Goal: Information Seeking & Learning: Learn about a topic

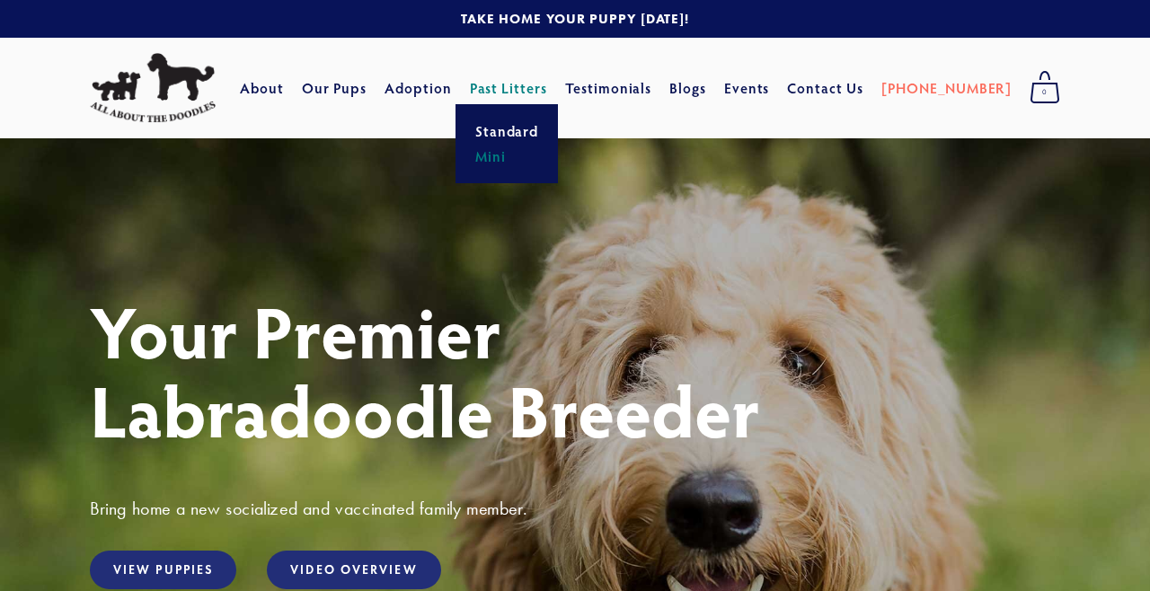
click at [537, 156] on link "Mini" at bounding box center [507, 156] width 75 height 25
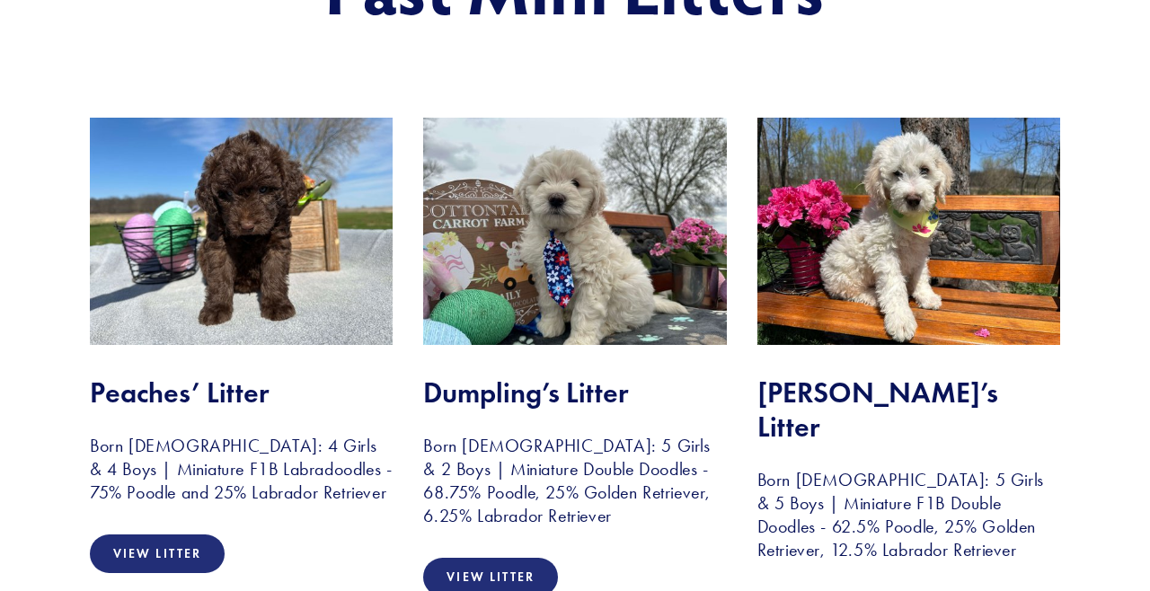
scroll to position [302, 0]
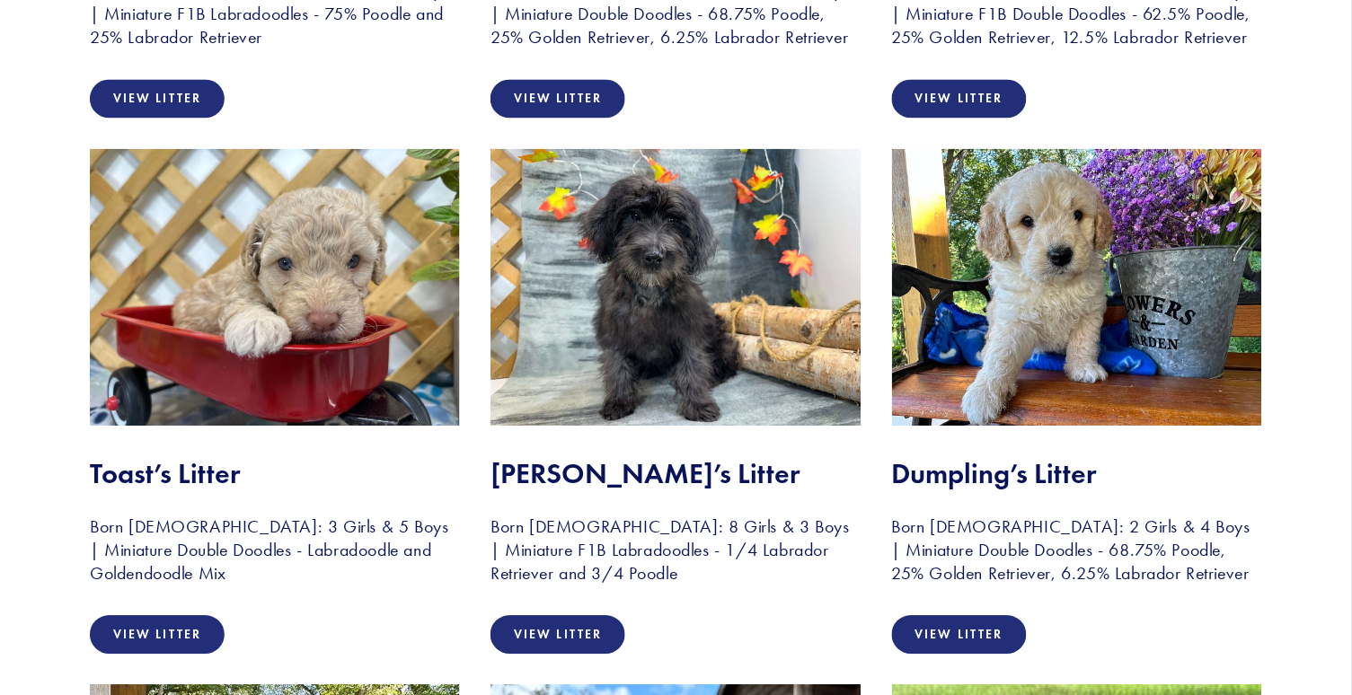
scroll to position [810, 0]
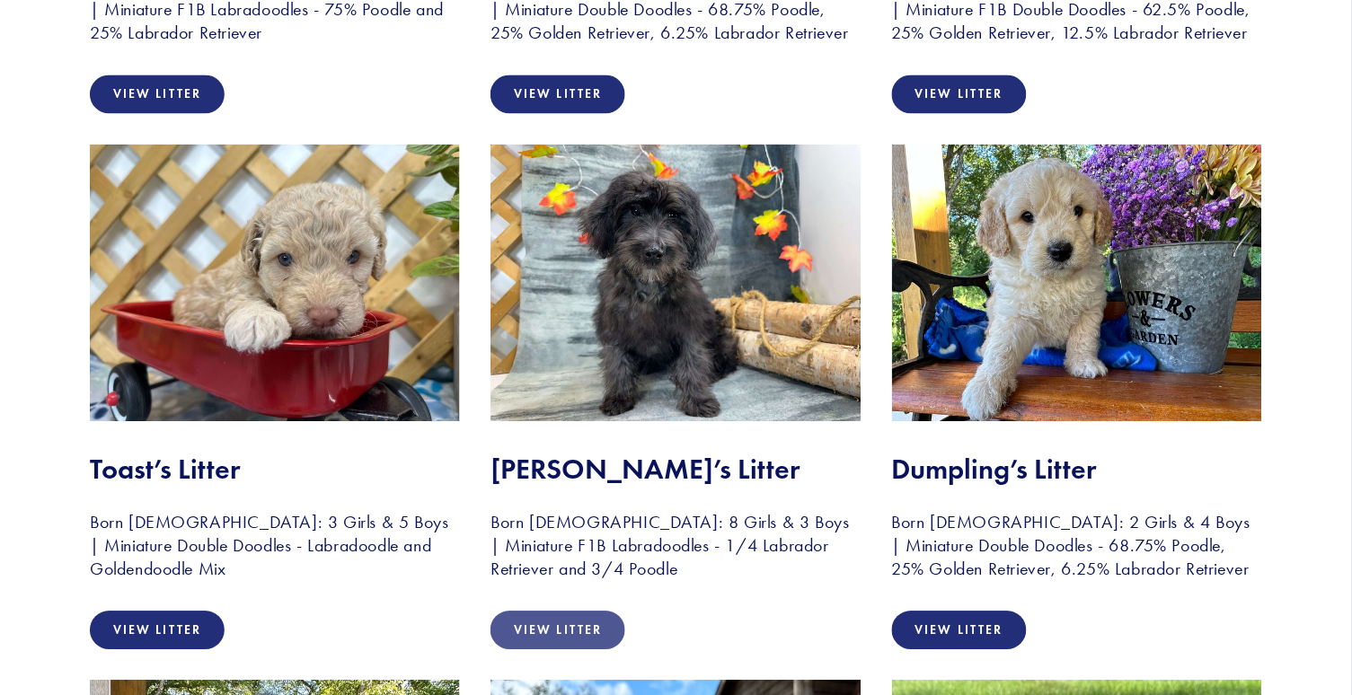
click at [549, 590] on link "View Litter" at bounding box center [558, 630] width 135 height 39
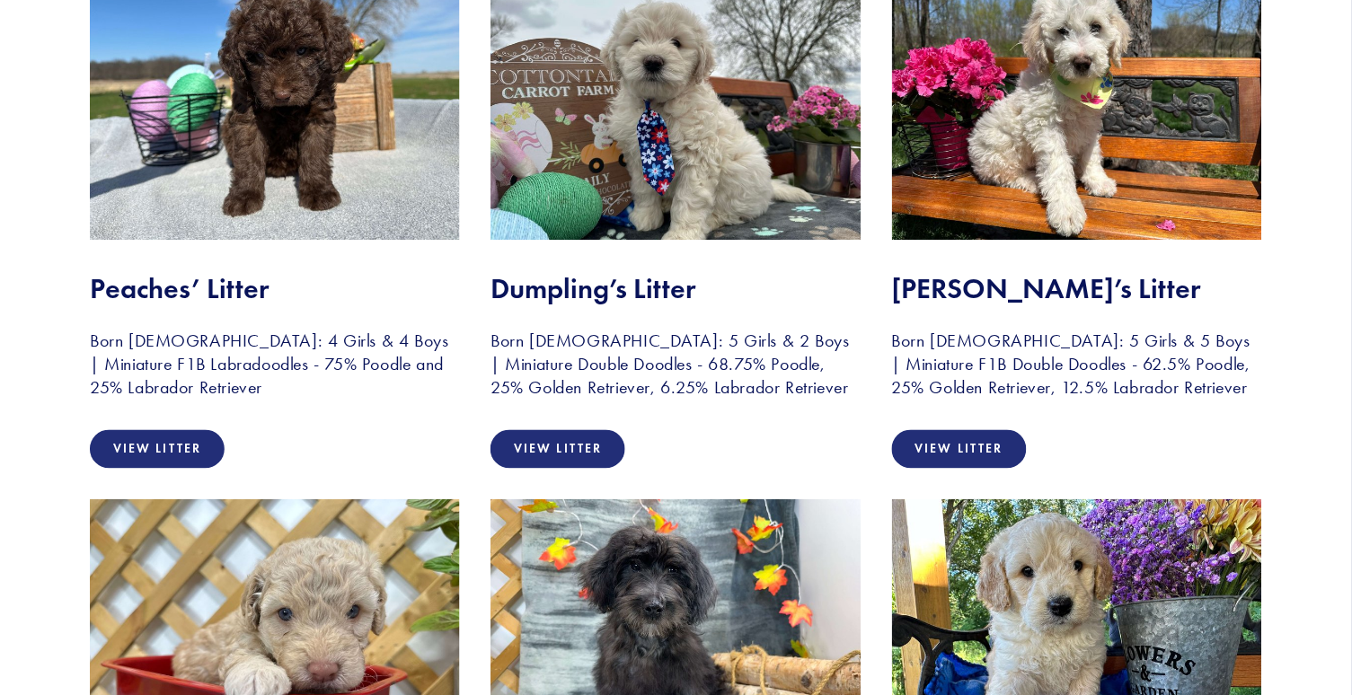
scroll to position [457, 0]
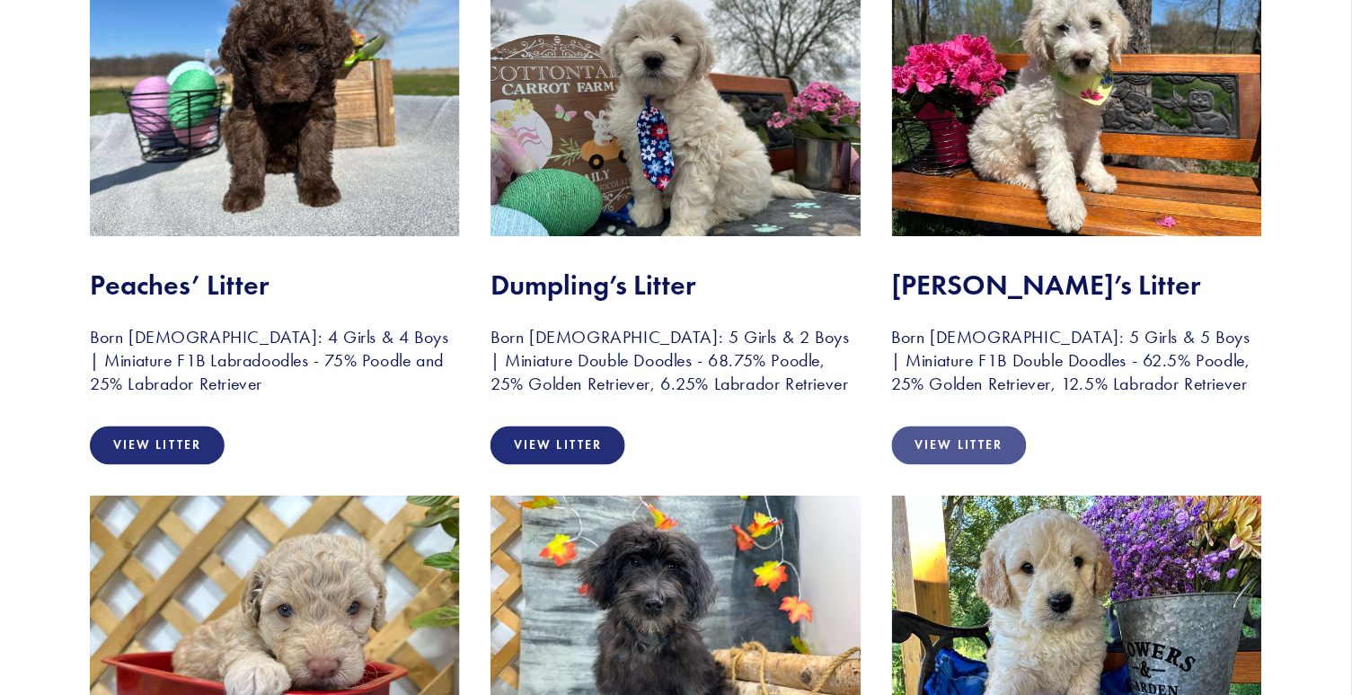
click at [975, 438] on link "View Litter" at bounding box center [959, 446] width 135 height 39
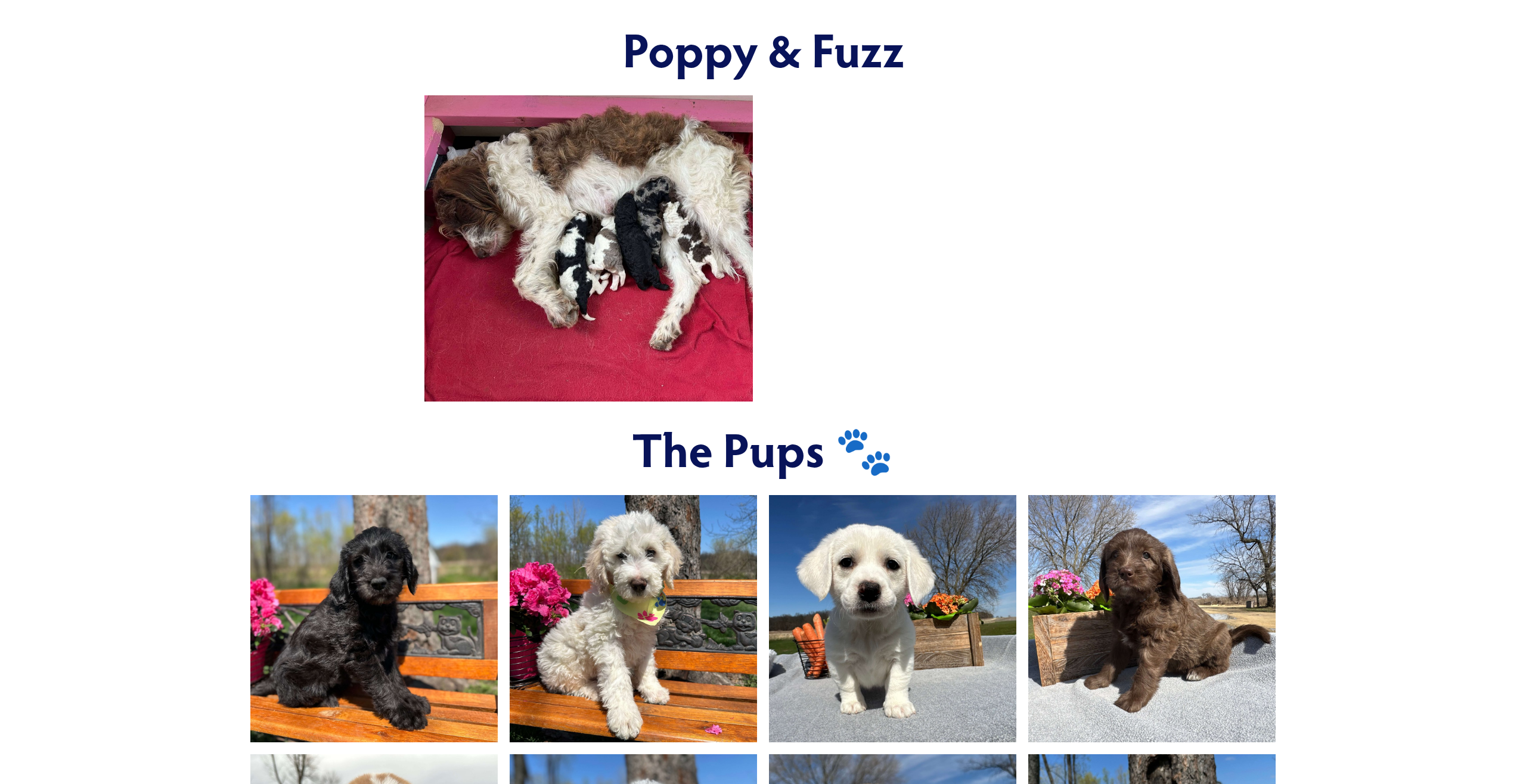
scroll to position [683, 0]
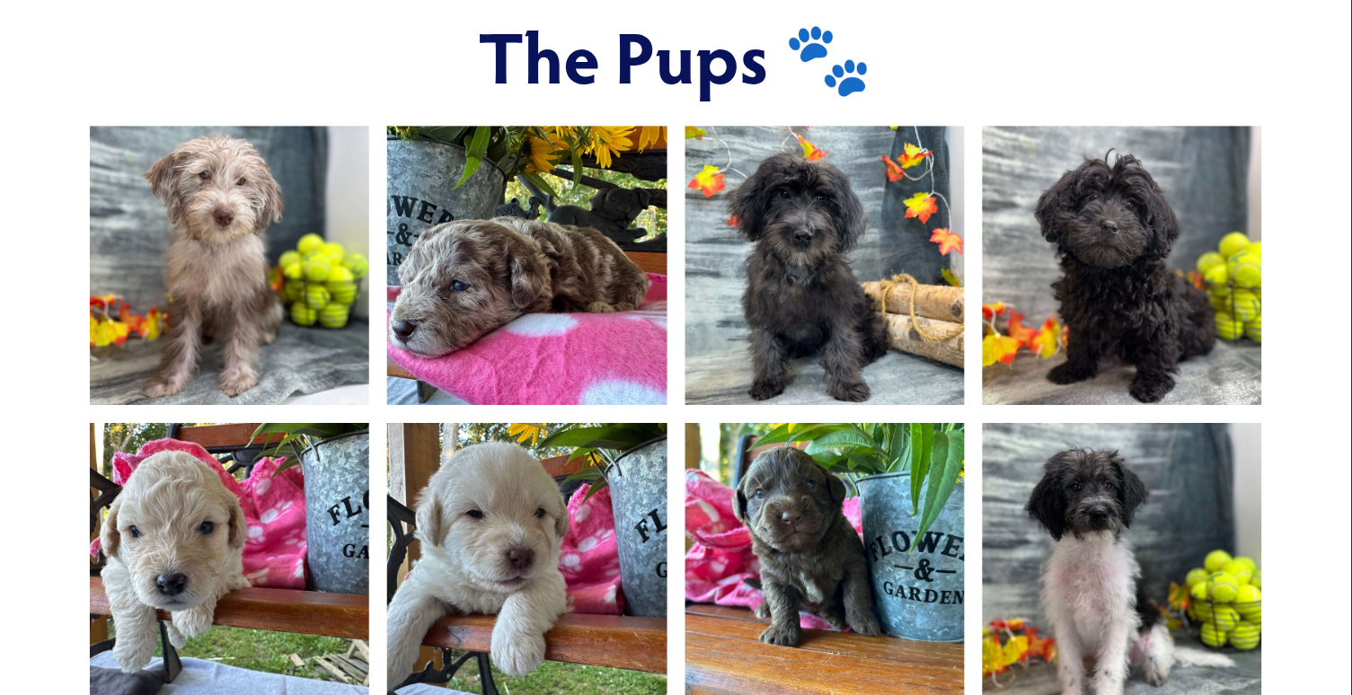
scroll to position [1155, 0]
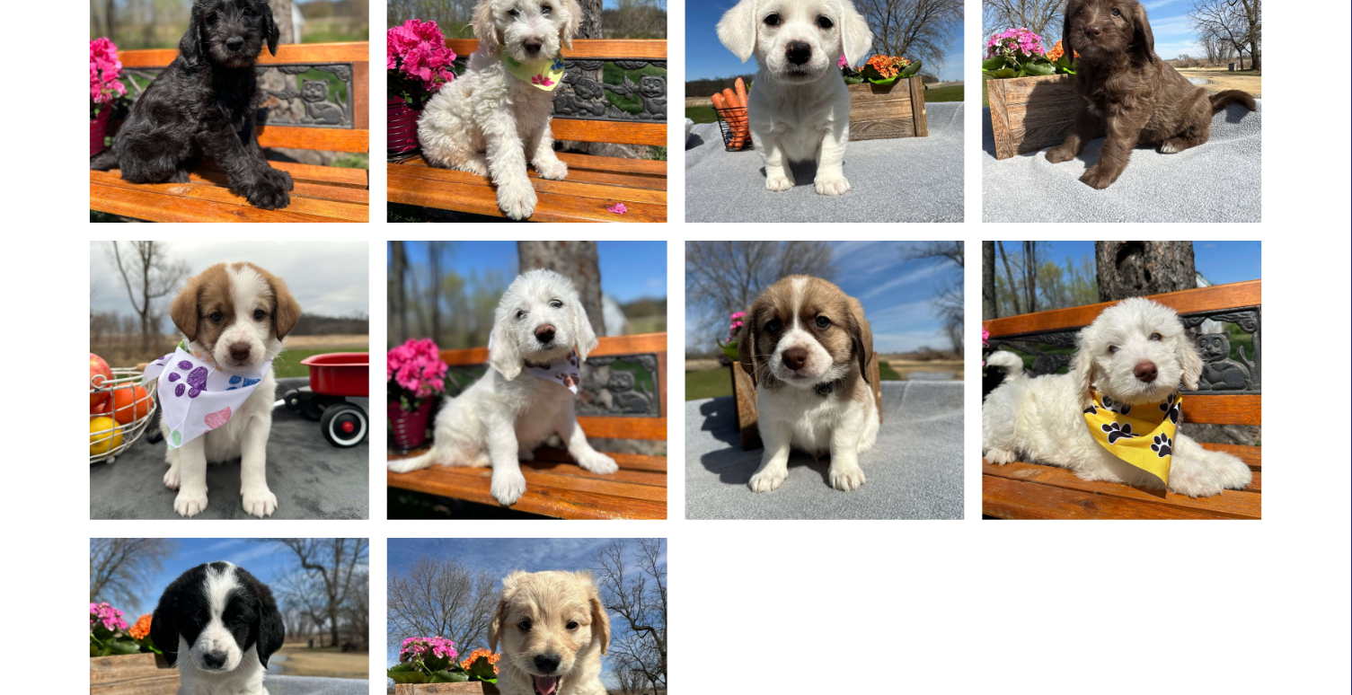
scroll to position [1378, 0]
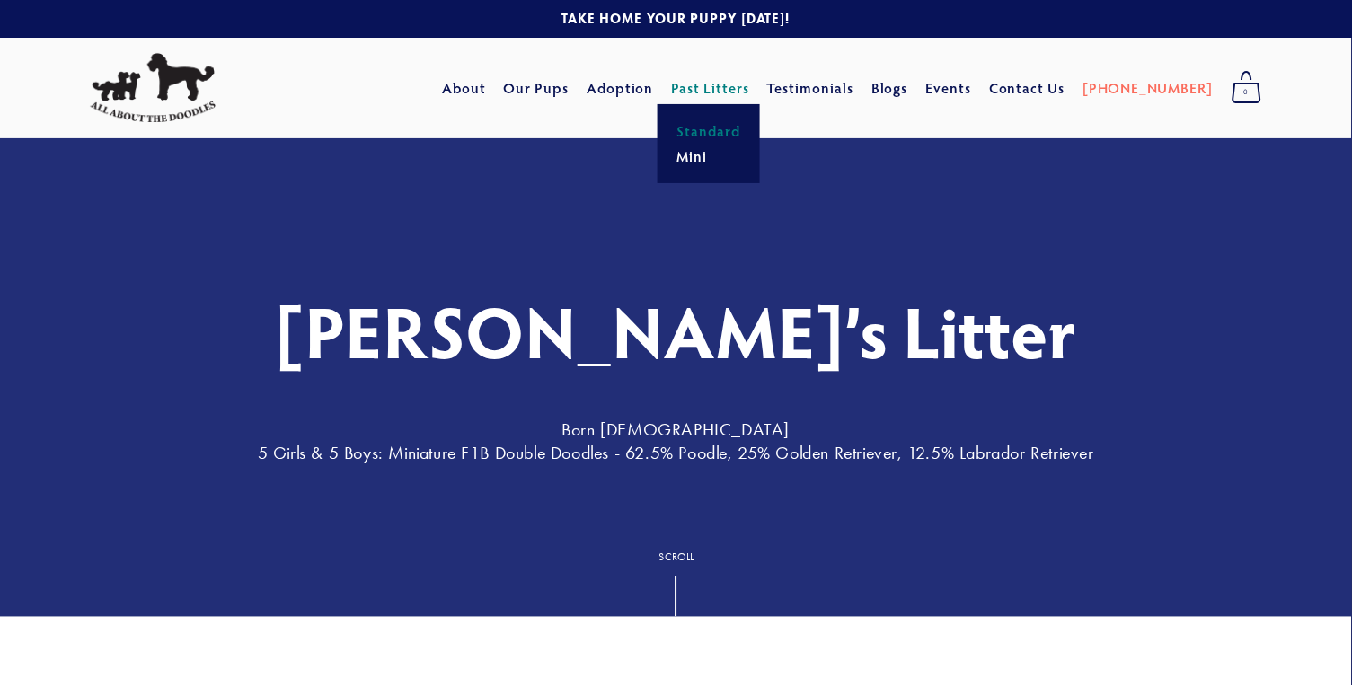
click at [744, 127] on link "Standard" at bounding box center [709, 131] width 75 height 25
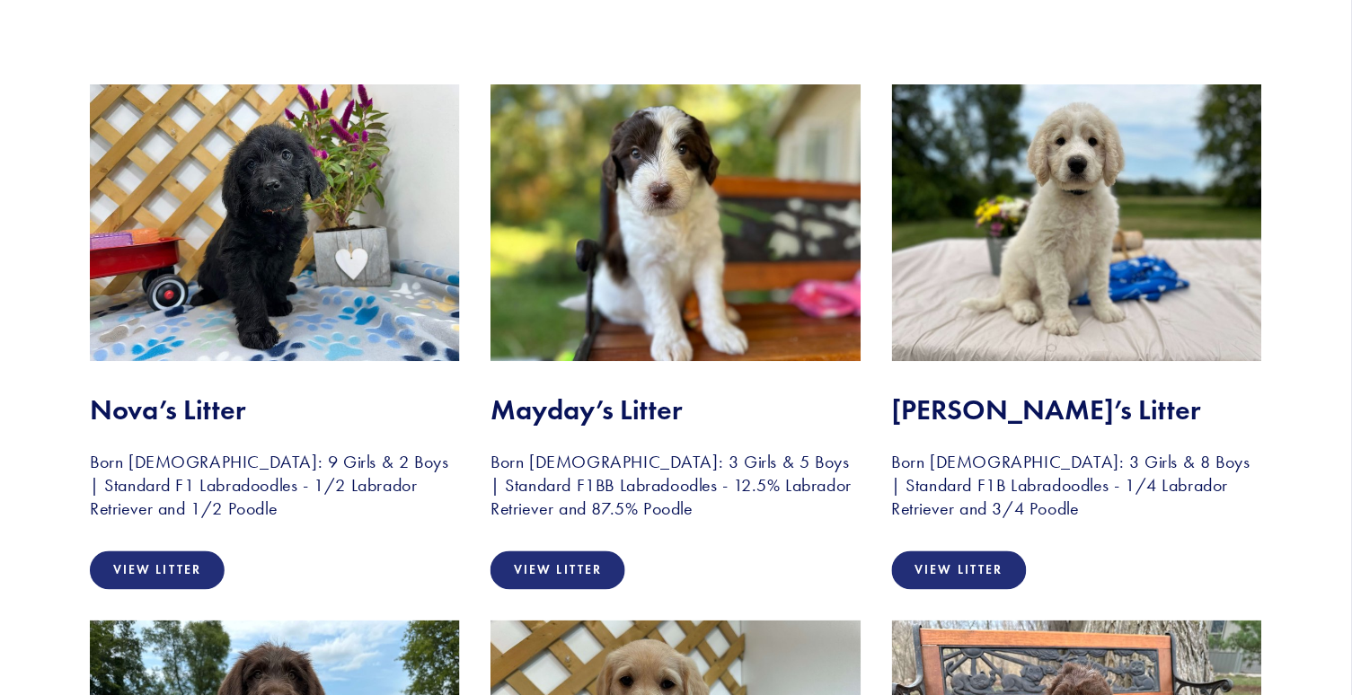
scroll to position [333, 0]
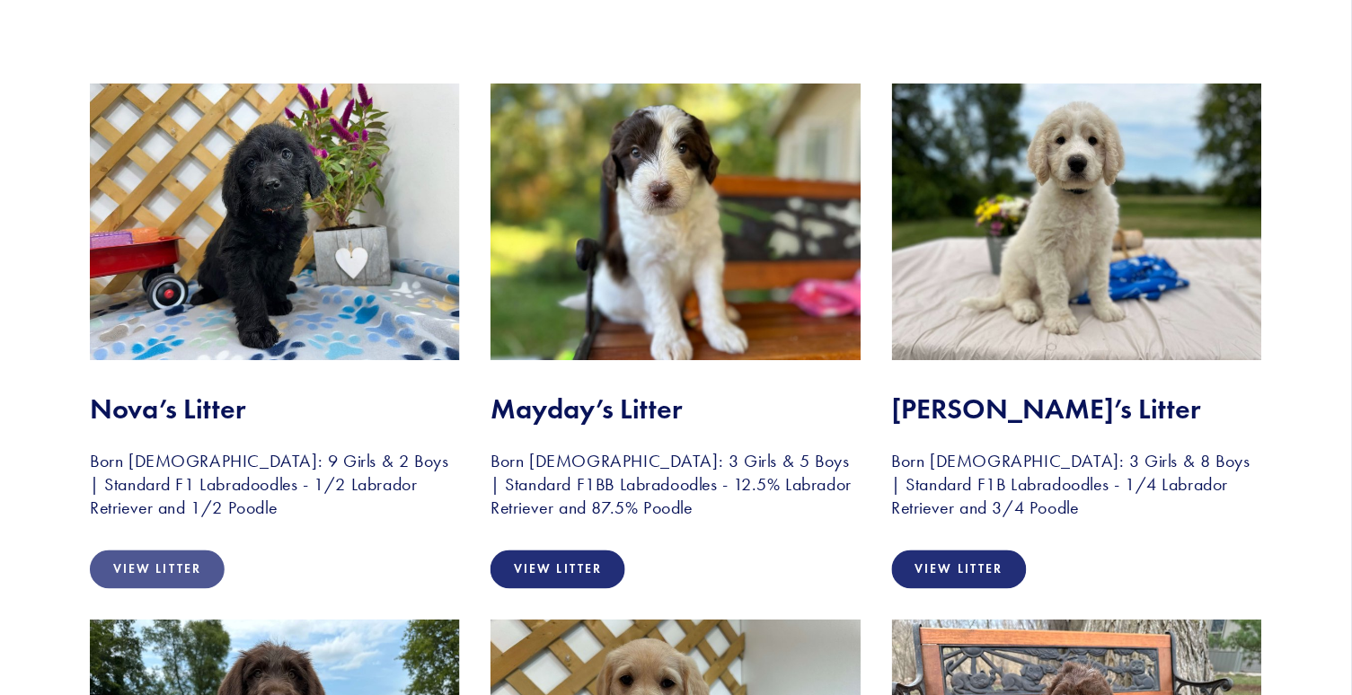
click at [158, 564] on link "View Litter" at bounding box center [157, 570] width 135 height 39
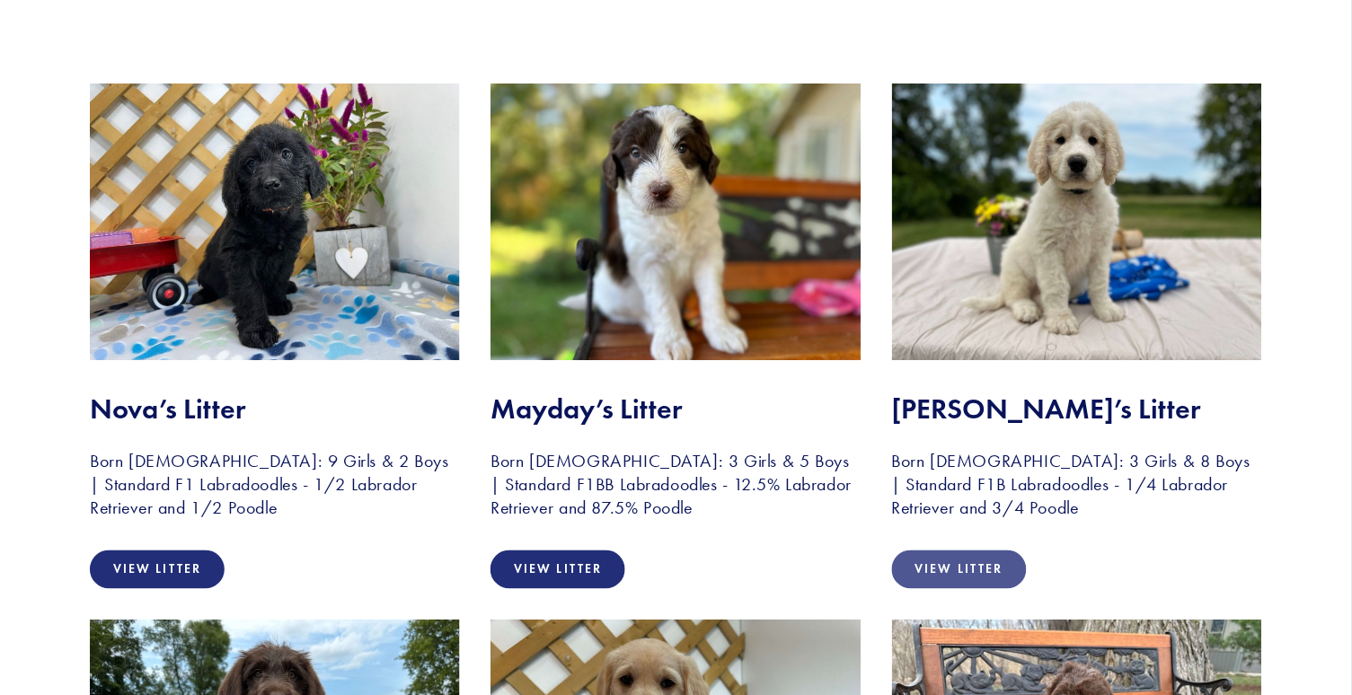
click at [978, 562] on link "View Litter" at bounding box center [959, 570] width 135 height 39
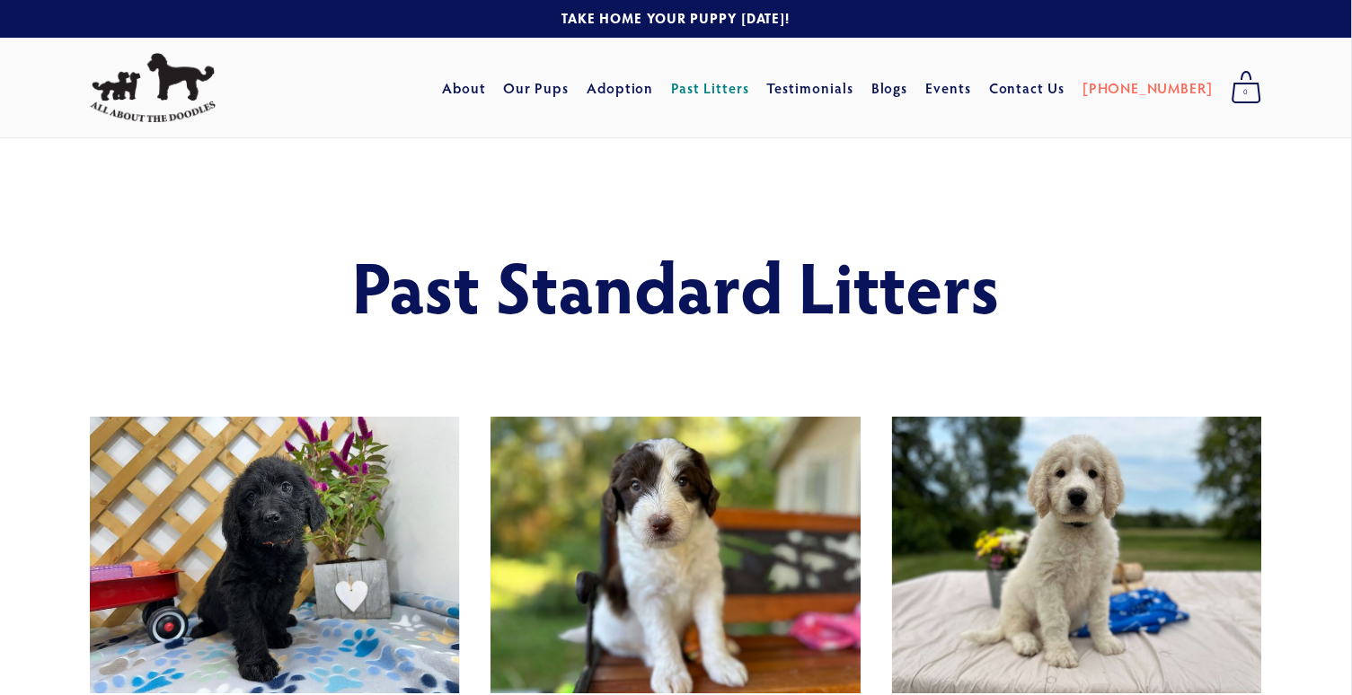
scroll to position [0, 0]
click at [567, 84] on link "Our Pups" at bounding box center [537, 88] width 66 height 32
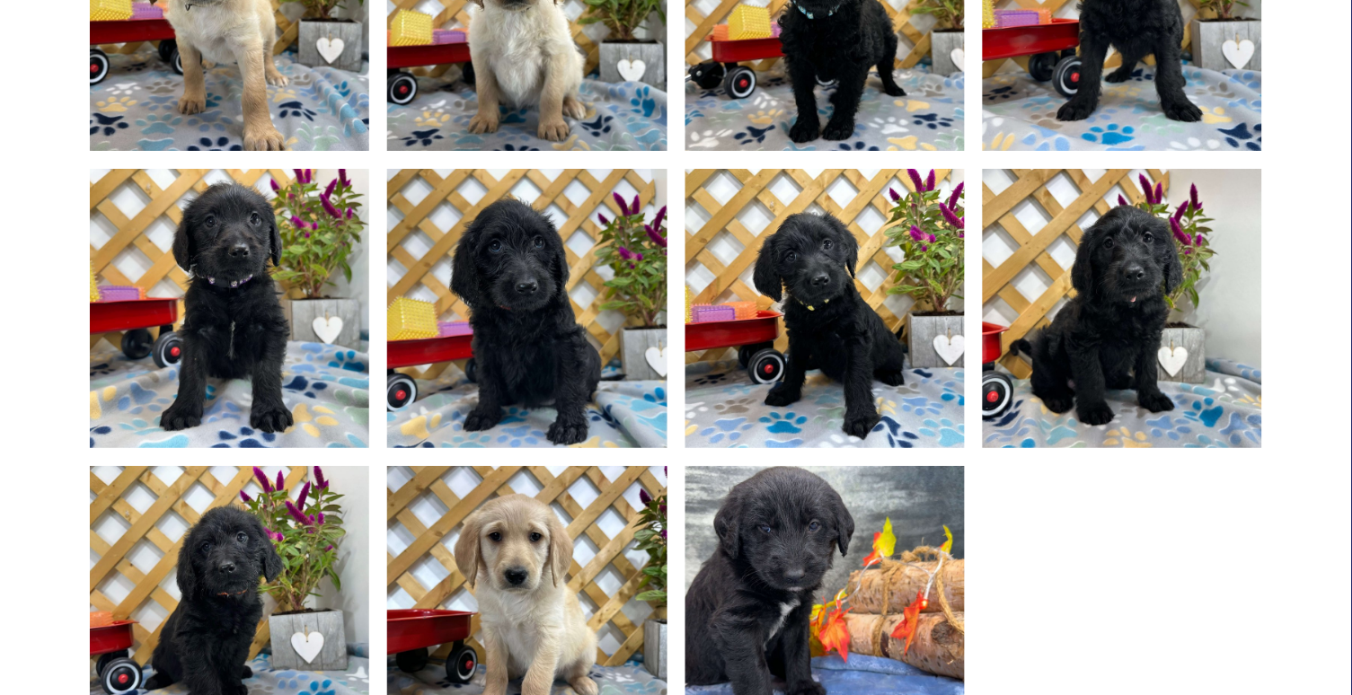
scroll to position [1427, 0]
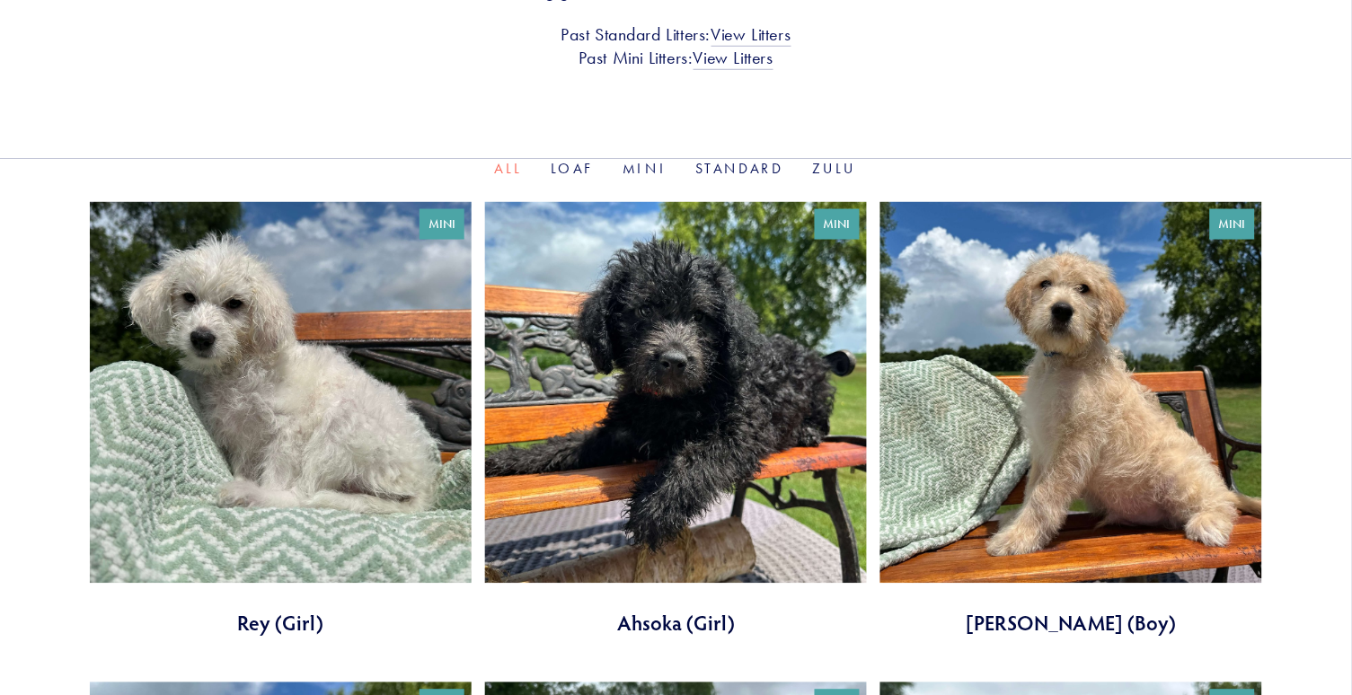
scroll to position [499, 0]
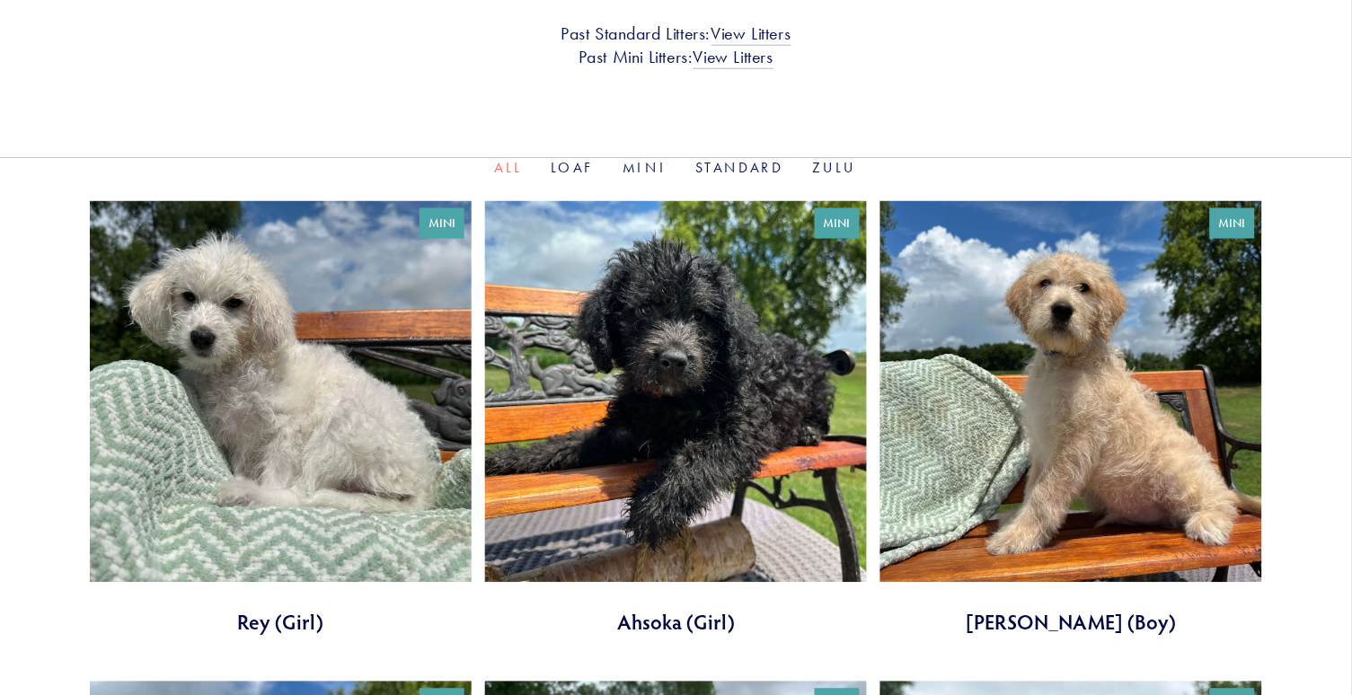
click at [1079, 364] on link at bounding box center [1072, 419] width 382 height 436
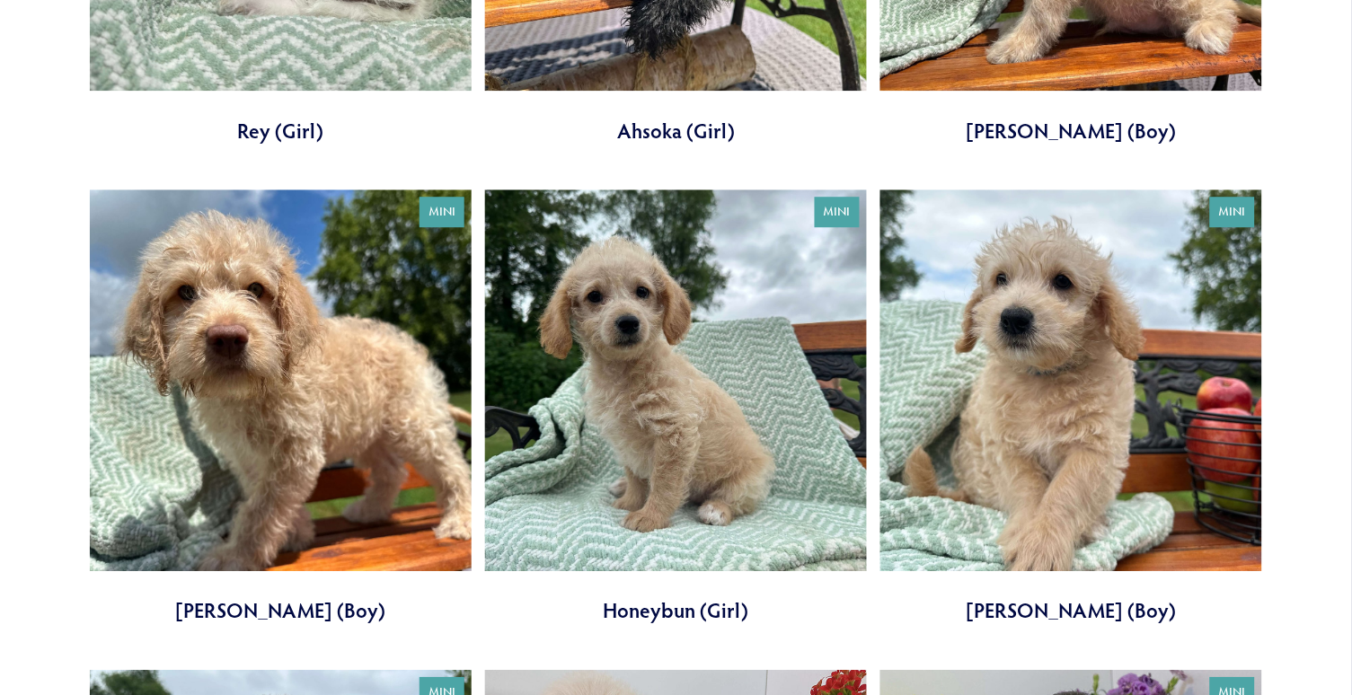
scroll to position [1005, 0]
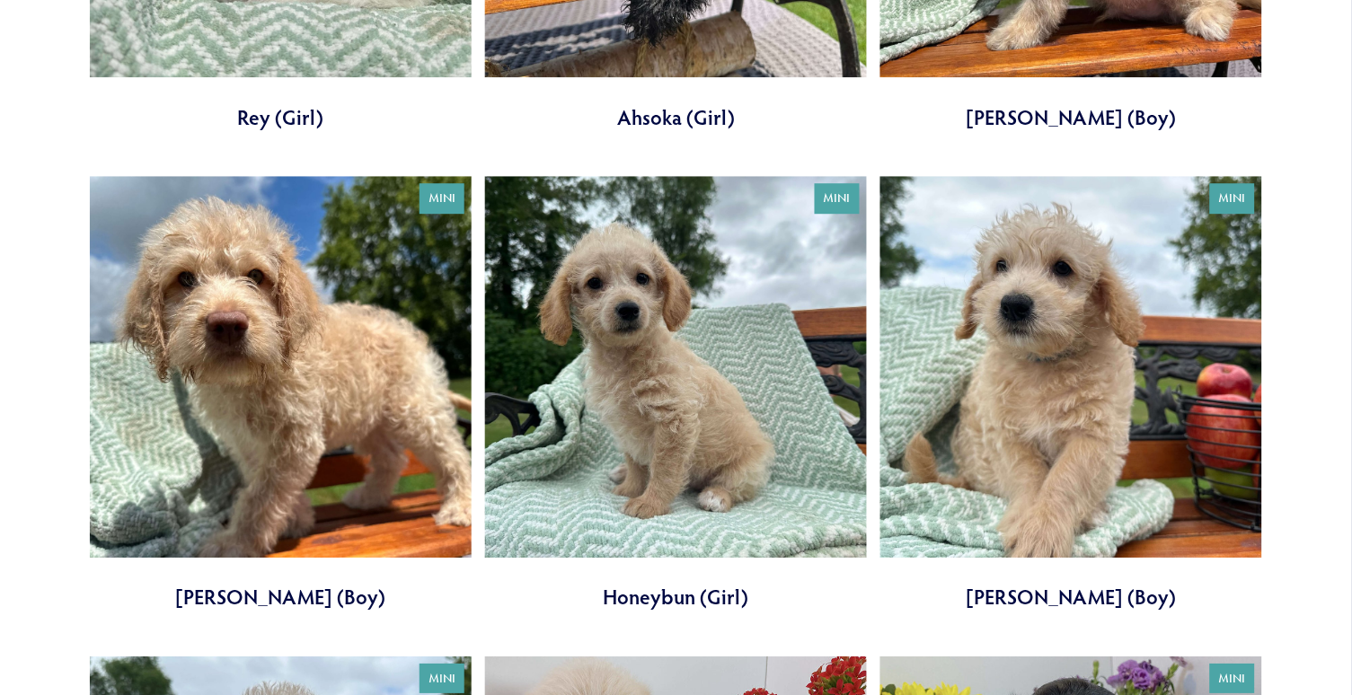
click at [358, 320] on link at bounding box center [281, 394] width 382 height 436
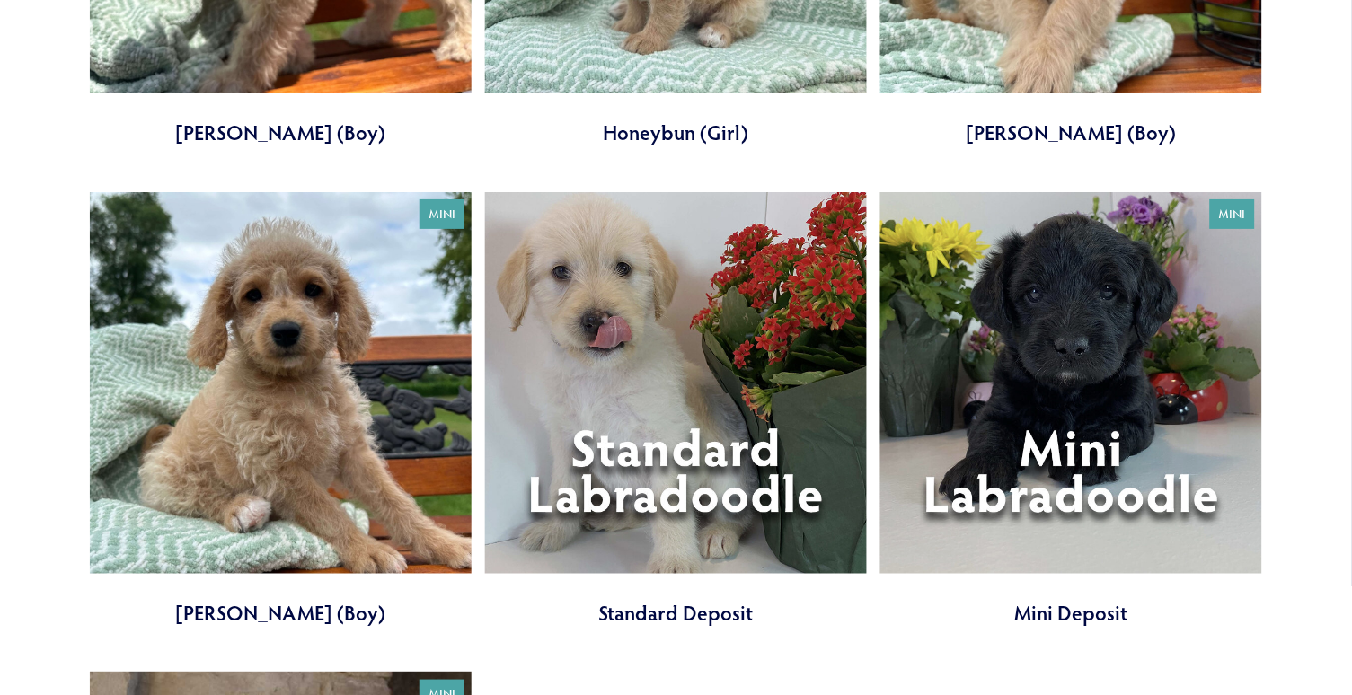
scroll to position [1486, 0]
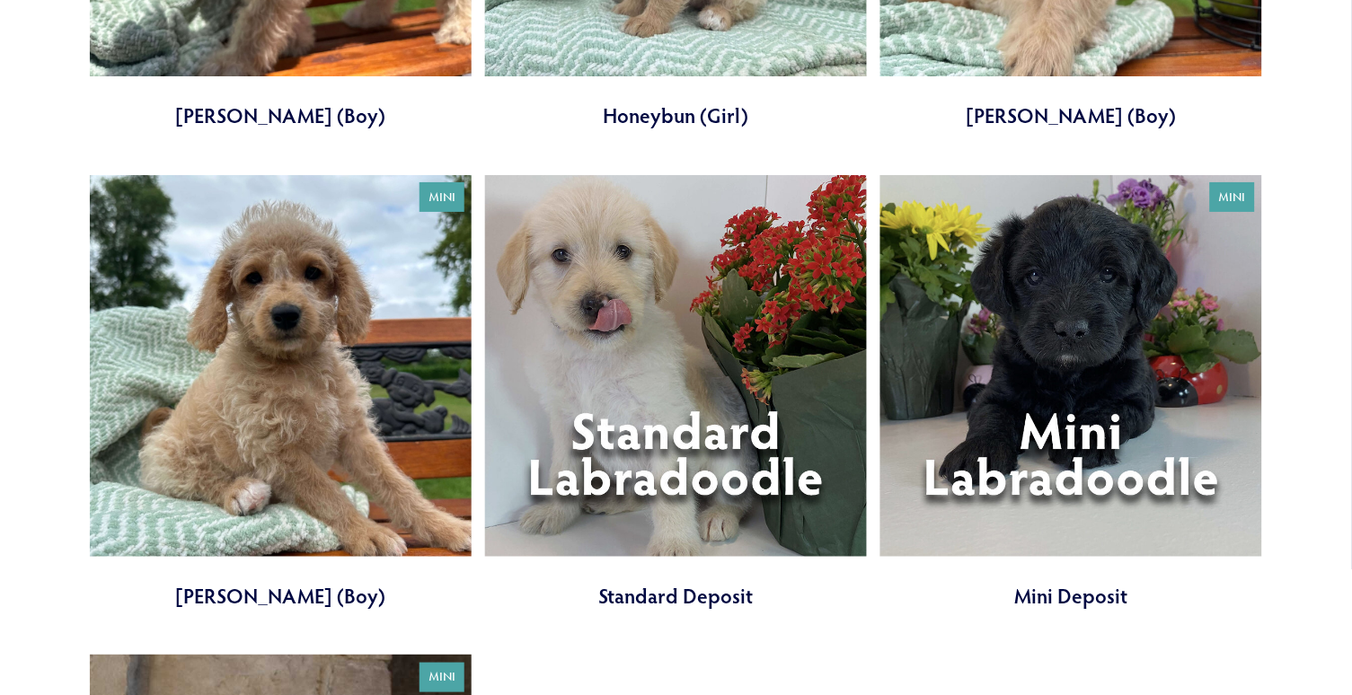
click at [1106, 416] on link at bounding box center [1072, 393] width 382 height 436
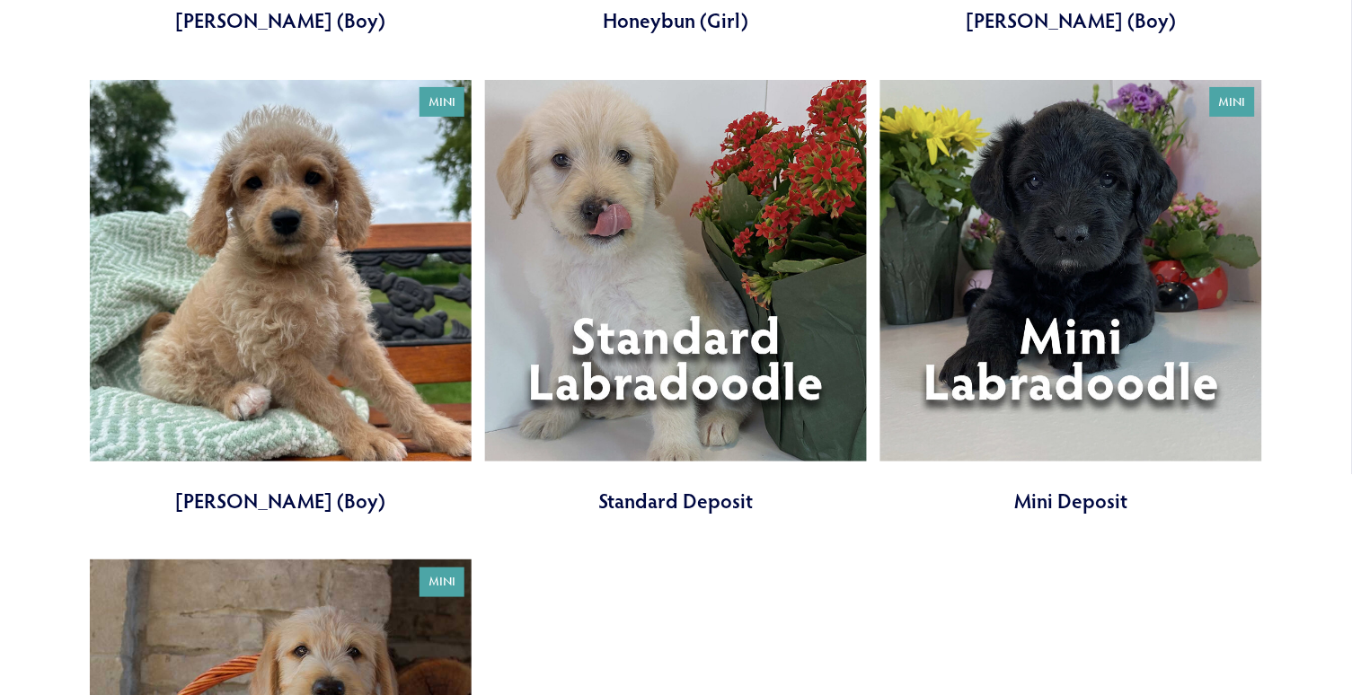
scroll to position [1579, 0]
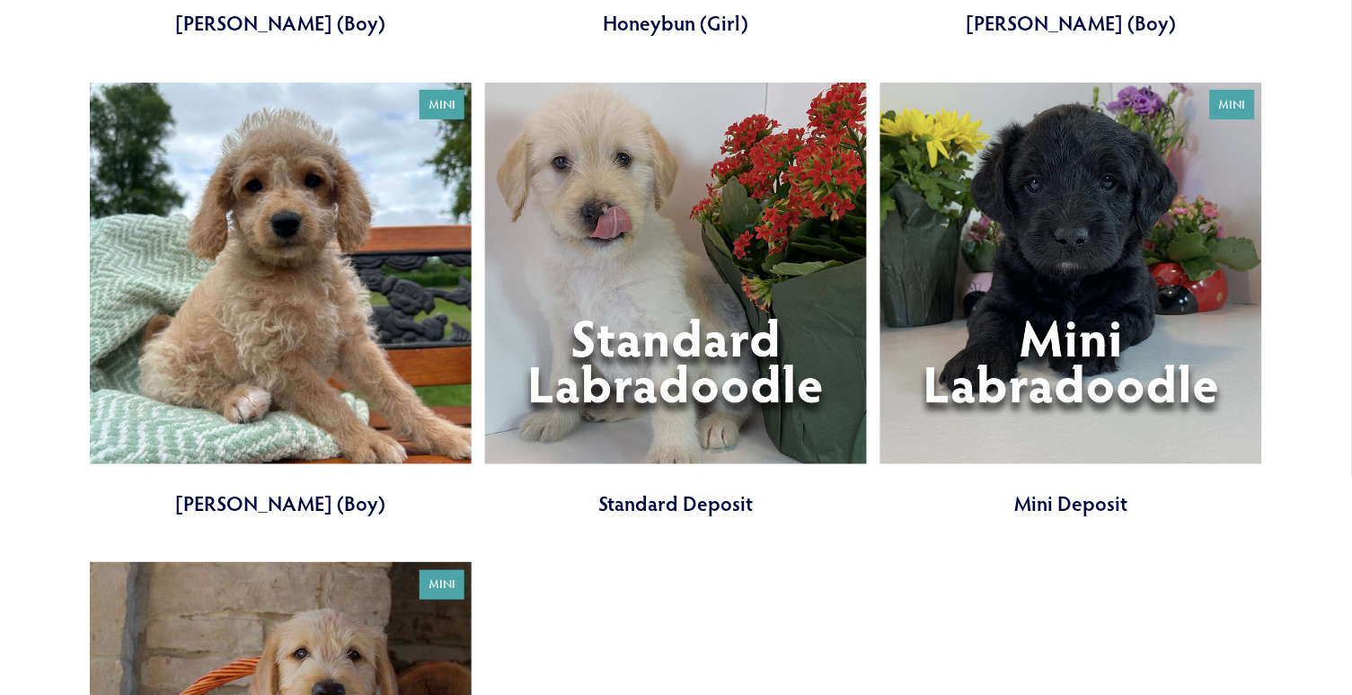
click at [322, 277] on link at bounding box center [281, 301] width 382 height 436
click at [662, 324] on link at bounding box center [676, 301] width 382 height 436
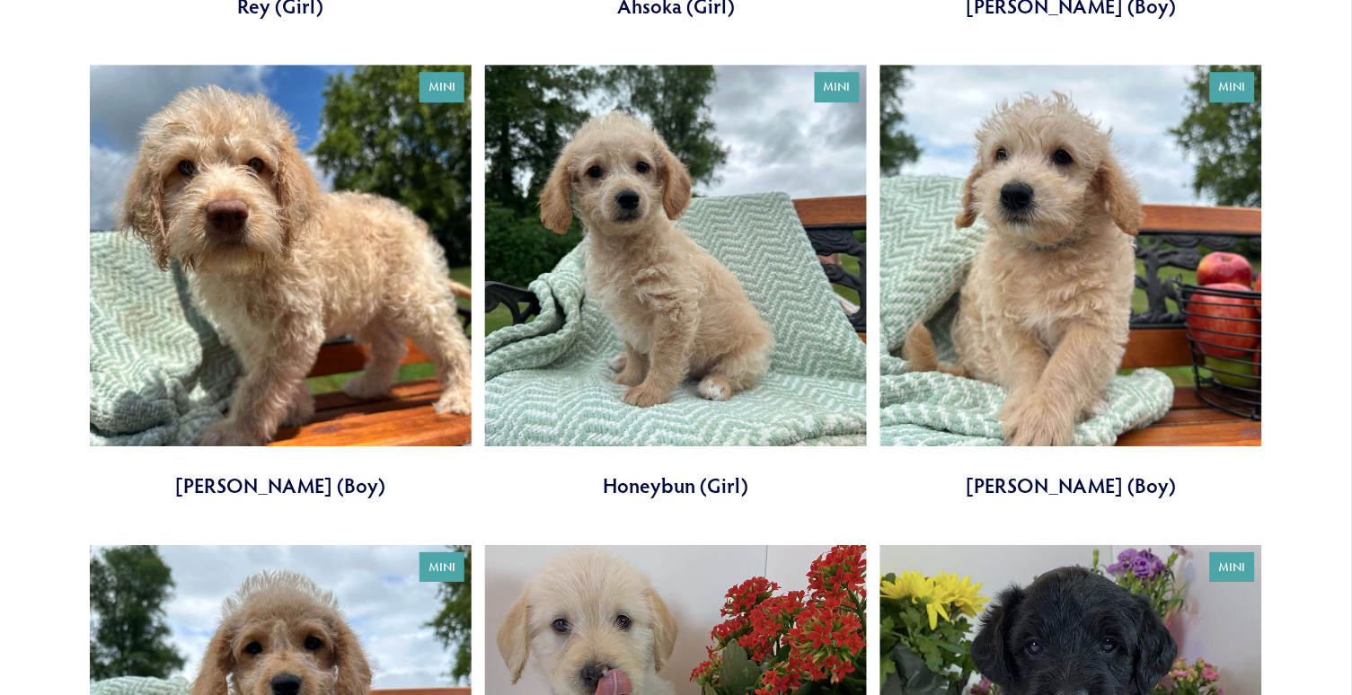
scroll to position [1115, 0]
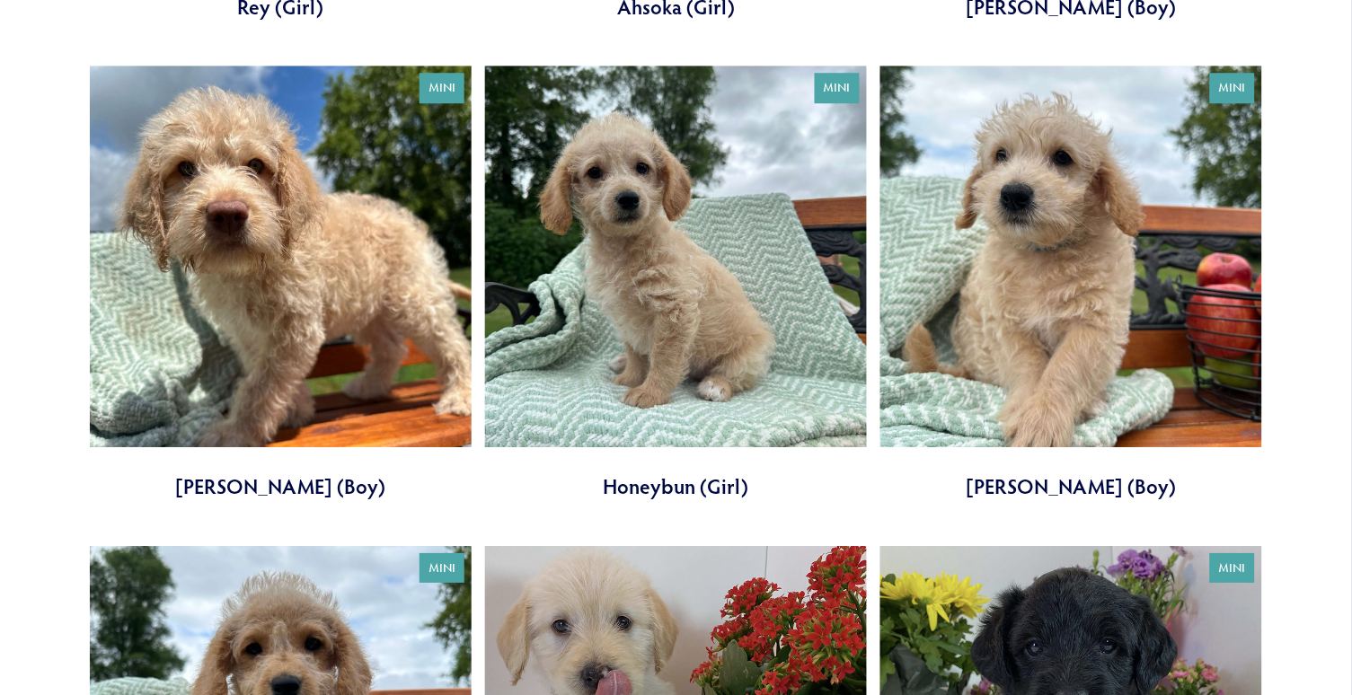
click at [1105, 262] on link at bounding box center [1072, 284] width 382 height 436
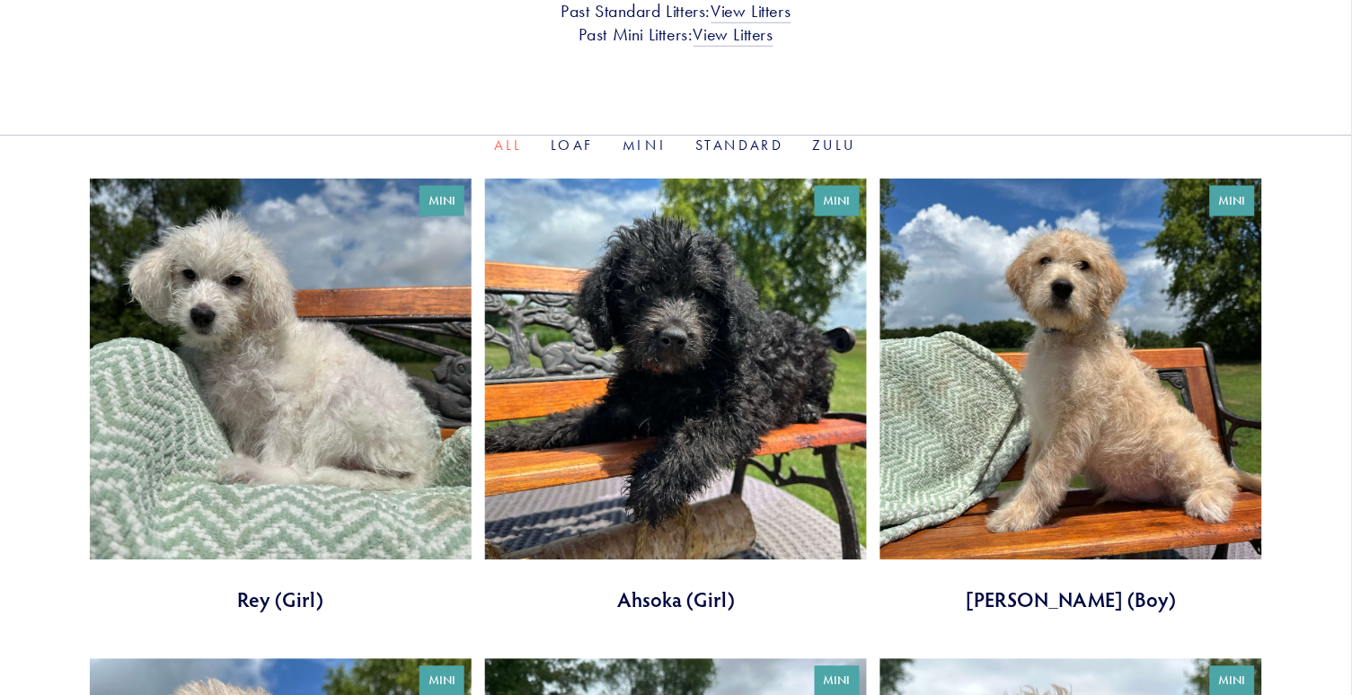
scroll to position [518, 0]
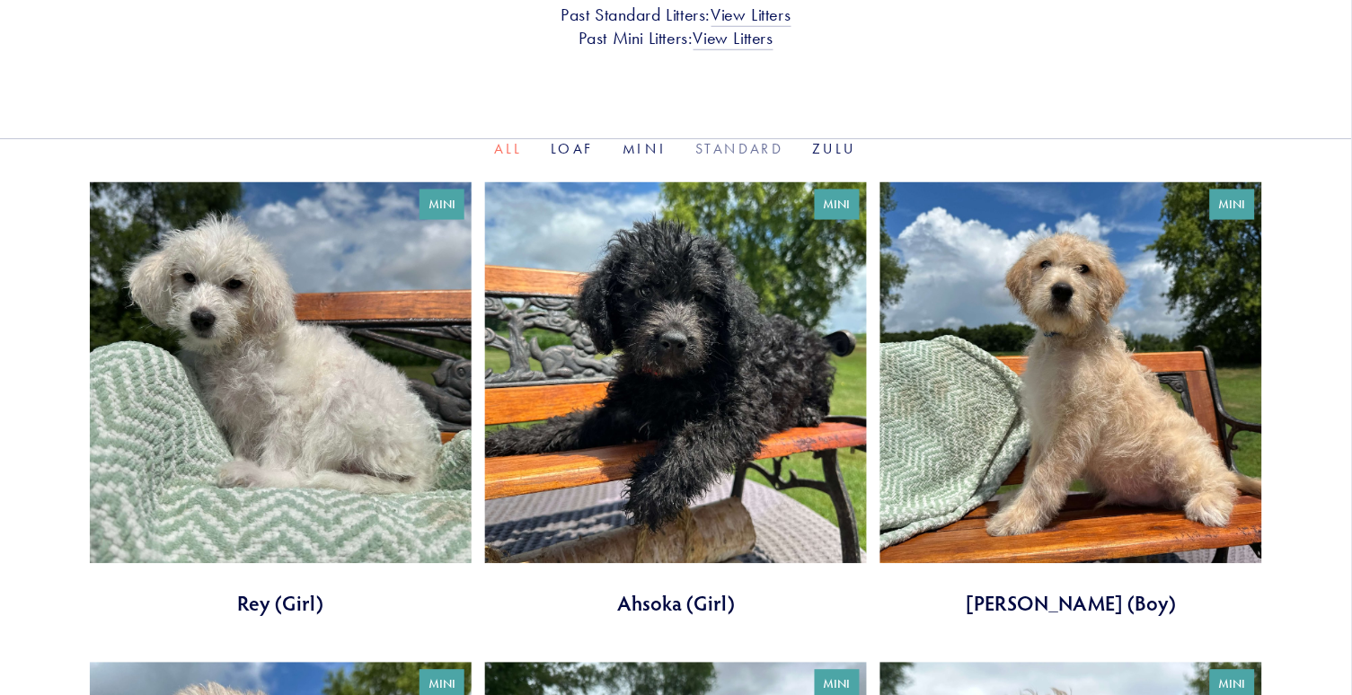
click at [734, 146] on link "Standard" at bounding box center [740, 148] width 88 height 17
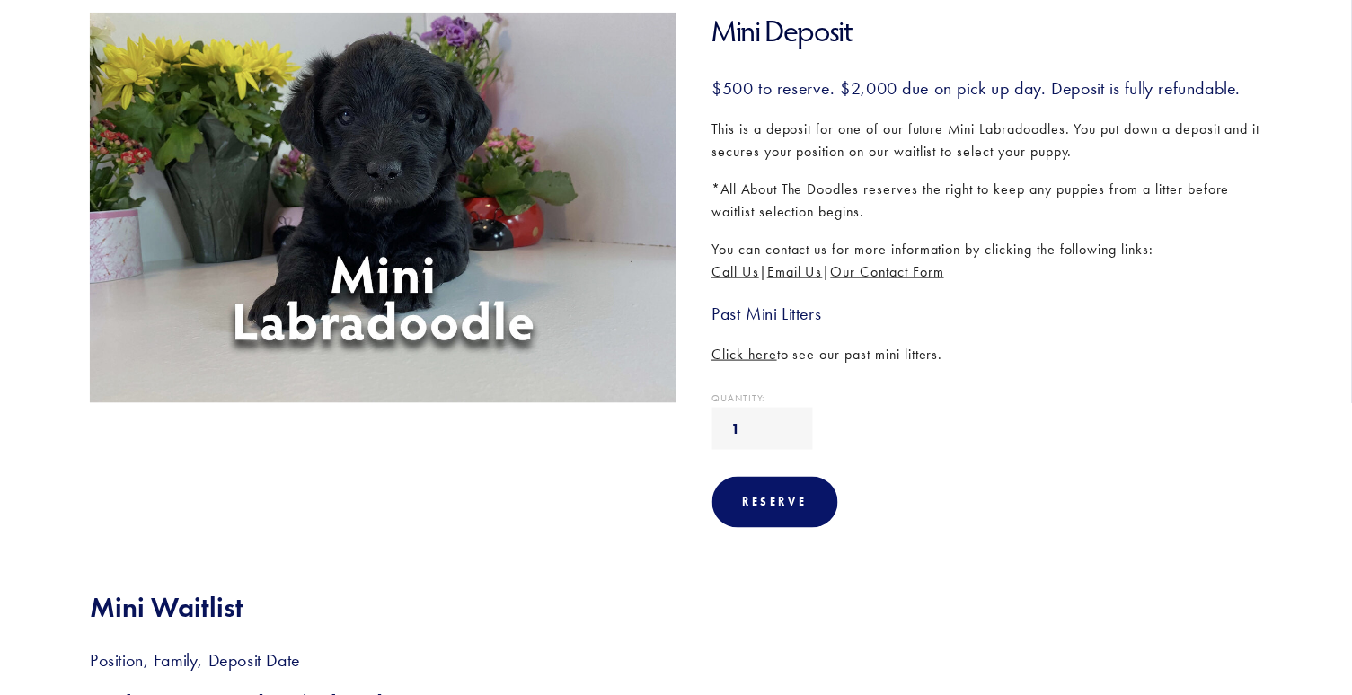
scroll to position [278, 0]
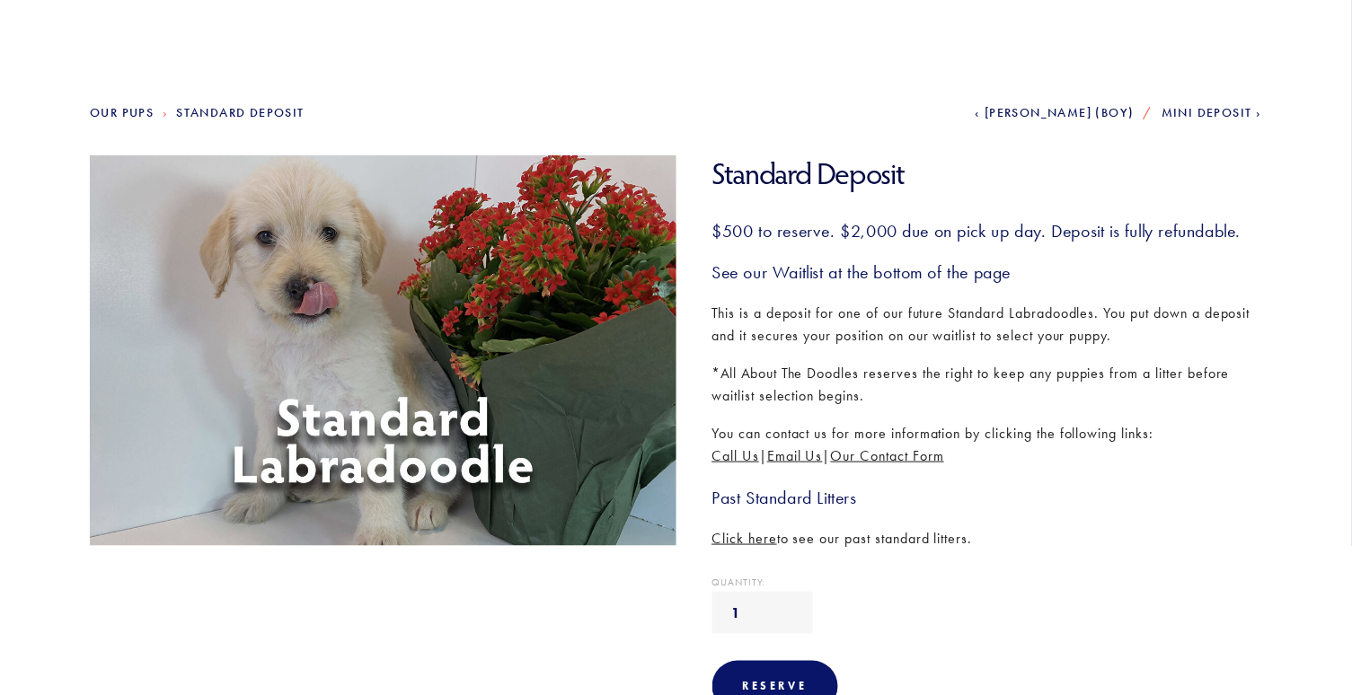
scroll to position [138, 0]
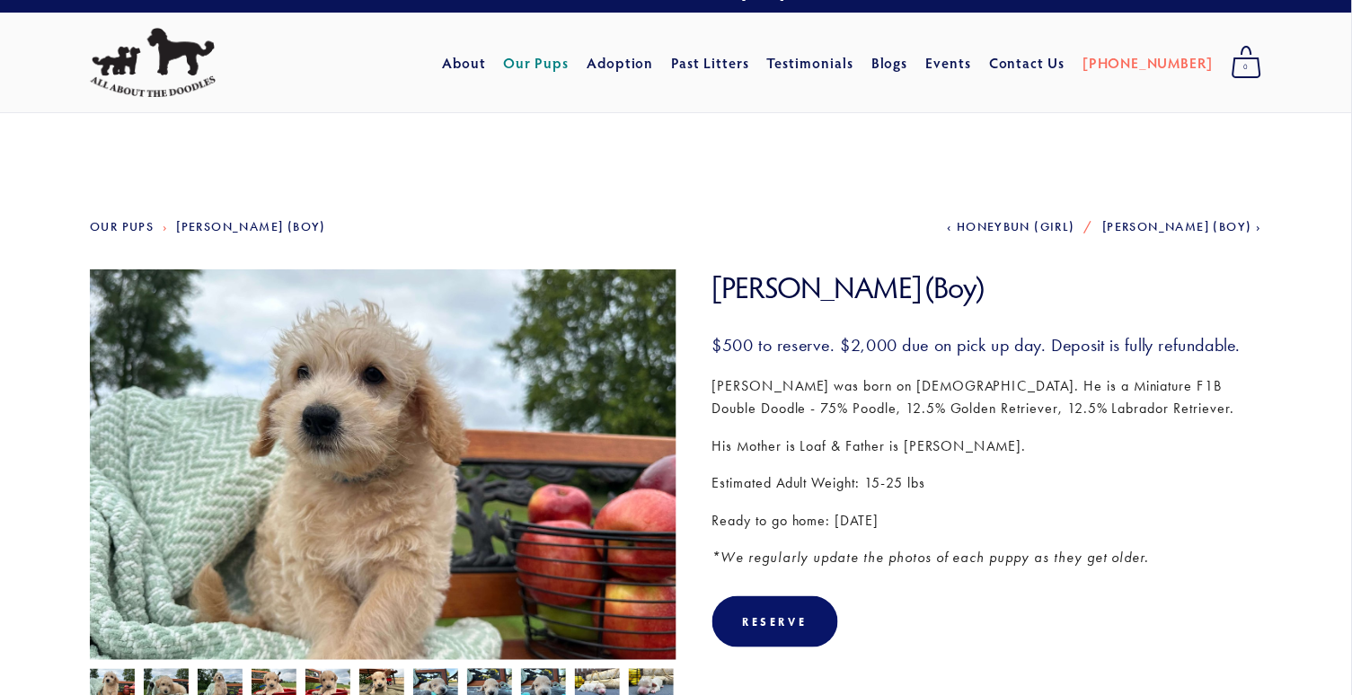
scroll to position [28, 0]
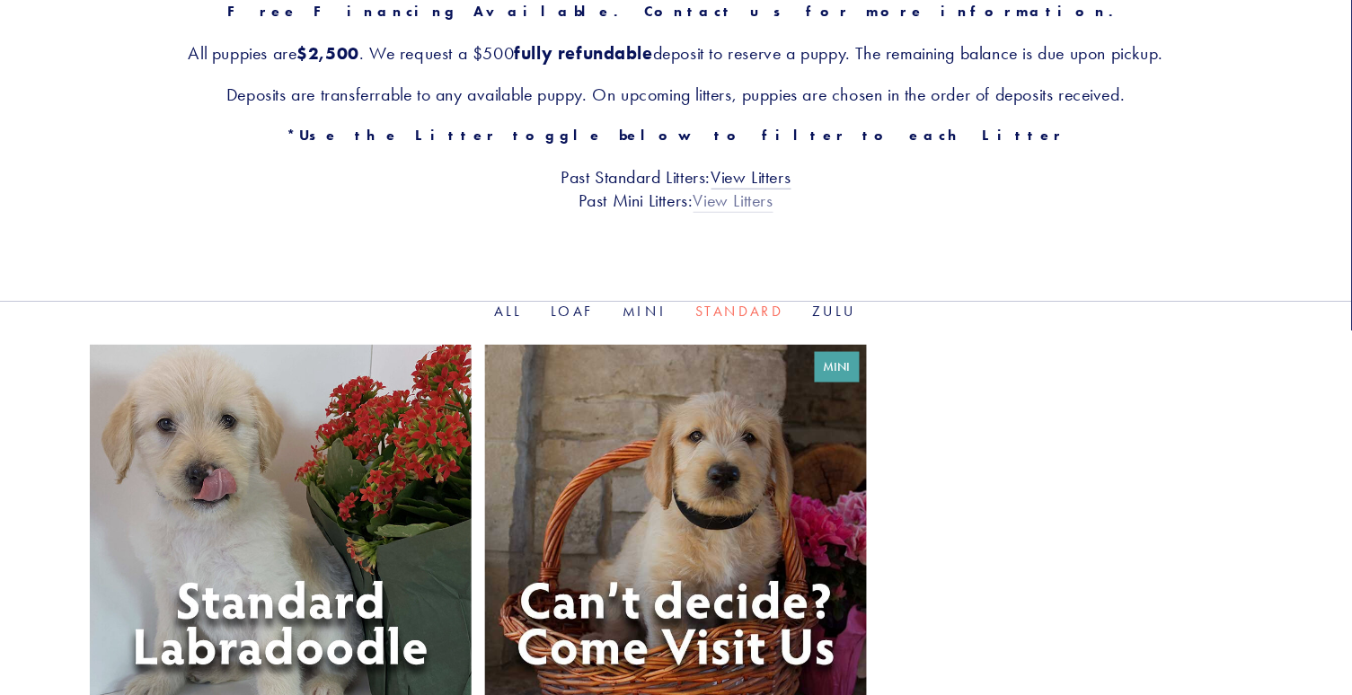
scroll to position [326, 0]
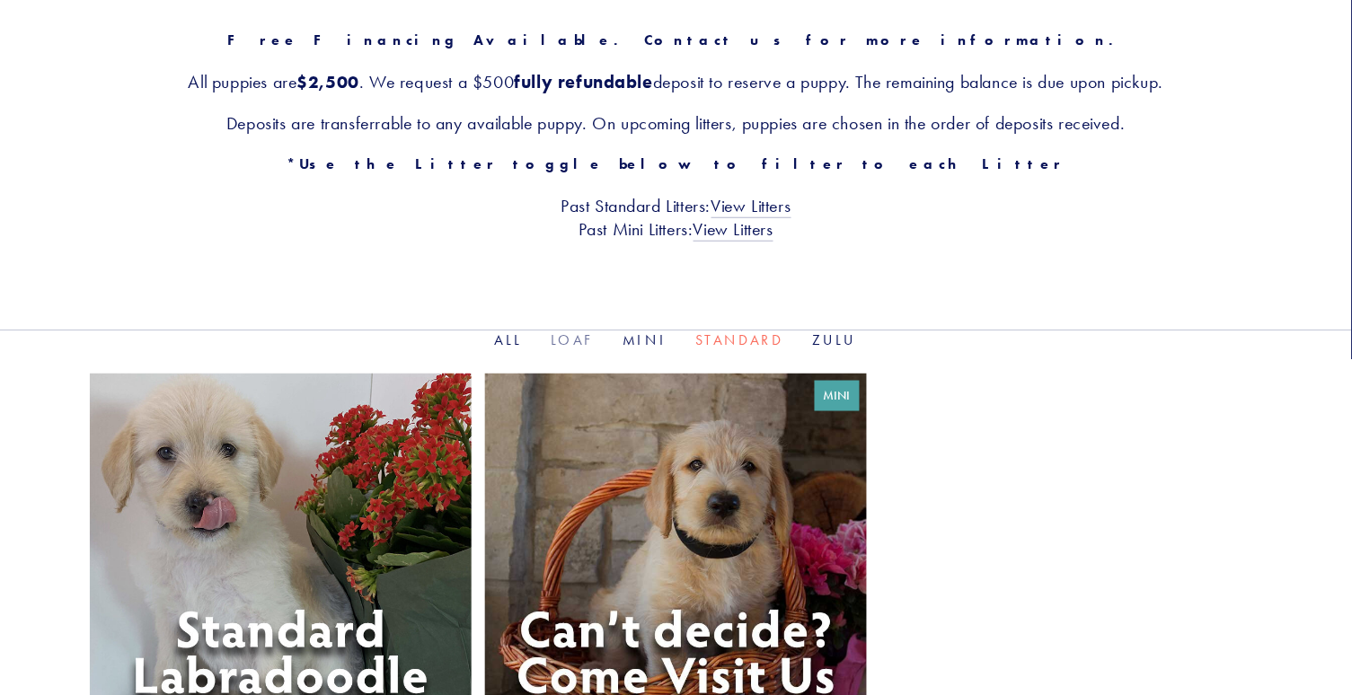
click at [572, 339] on link "Loaf" at bounding box center [573, 340] width 43 height 17
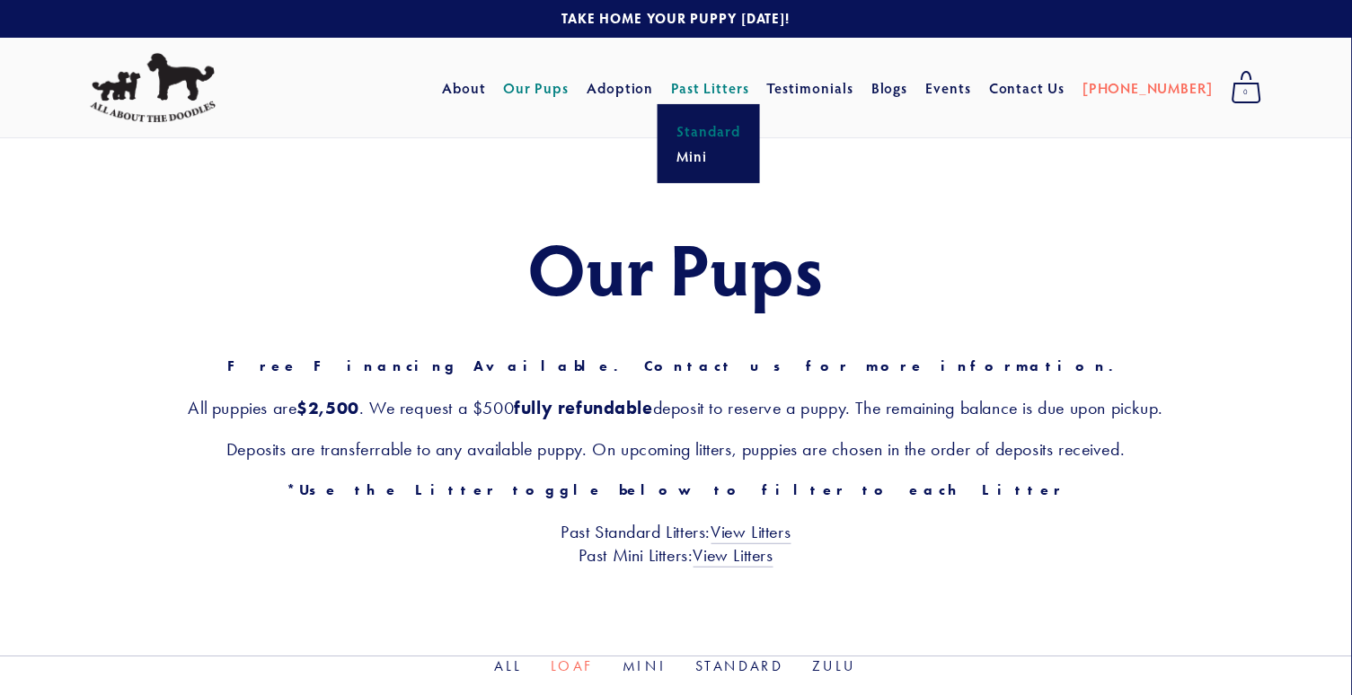
click at [747, 124] on link "Standard" at bounding box center [709, 131] width 75 height 25
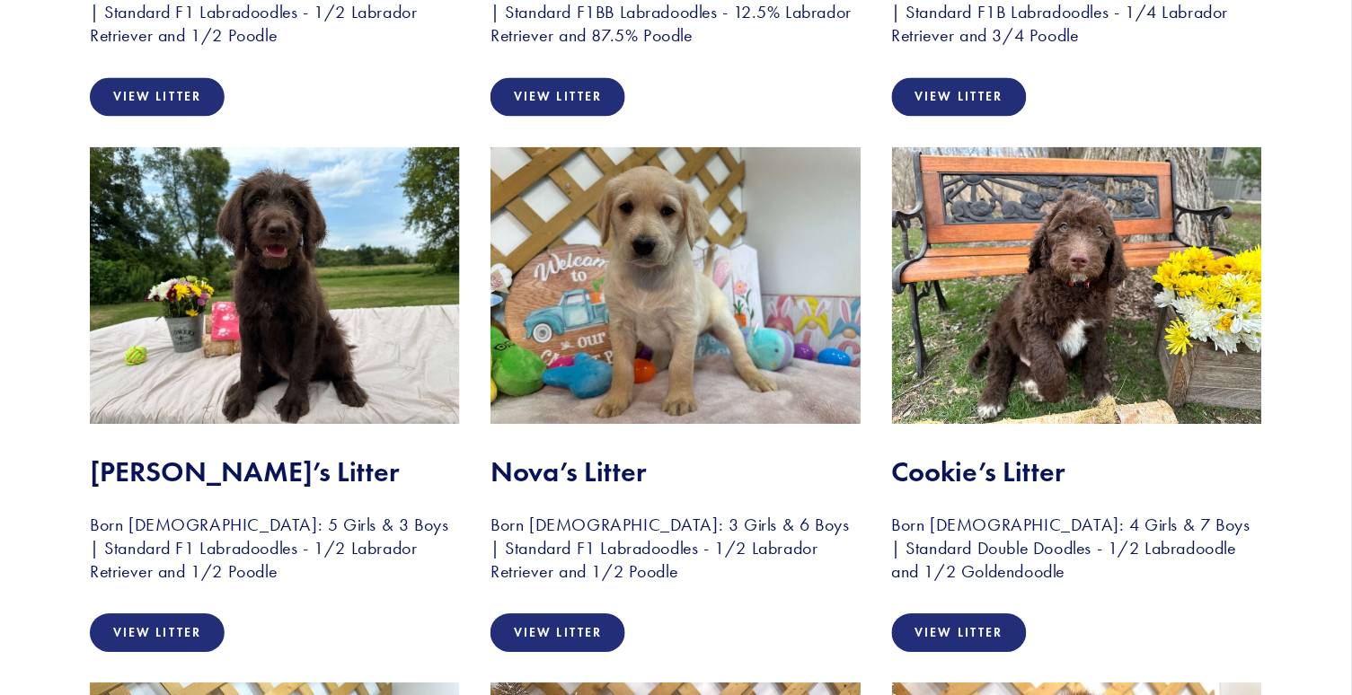
scroll to position [817, 0]
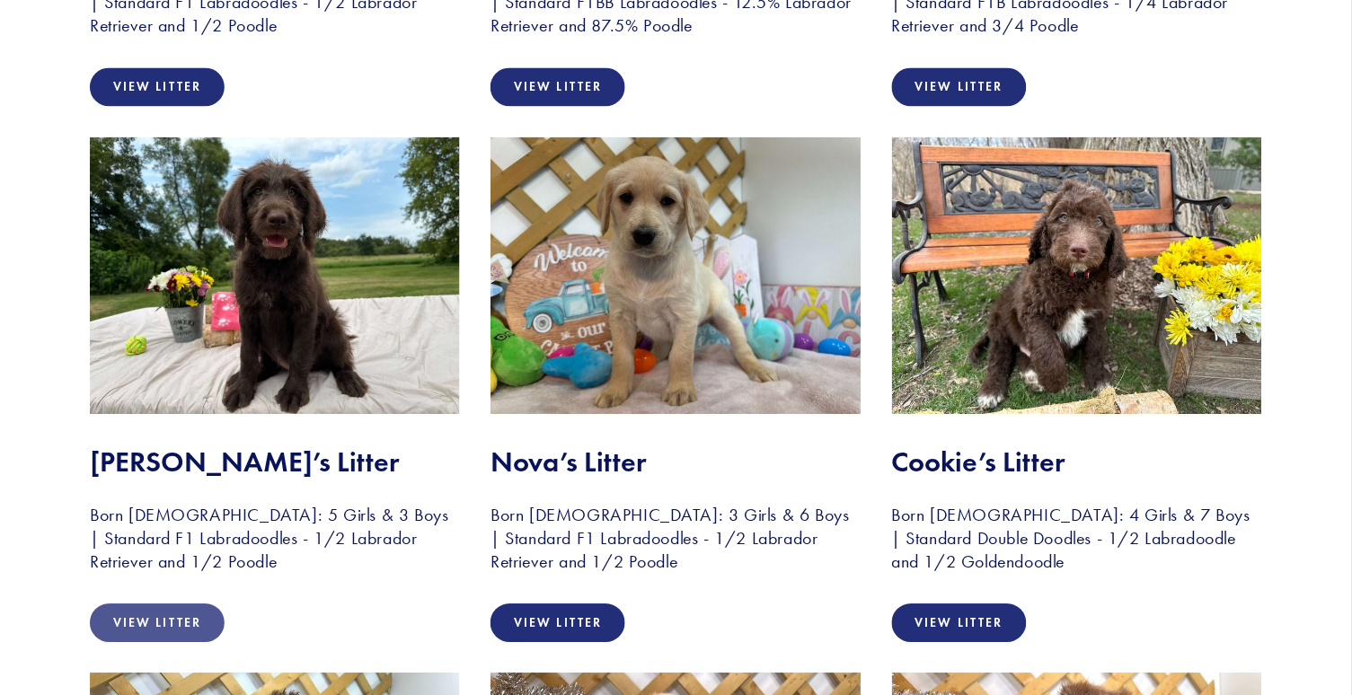
click at [156, 613] on link "View Litter" at bounding box center [157, 623] width 135 height 39
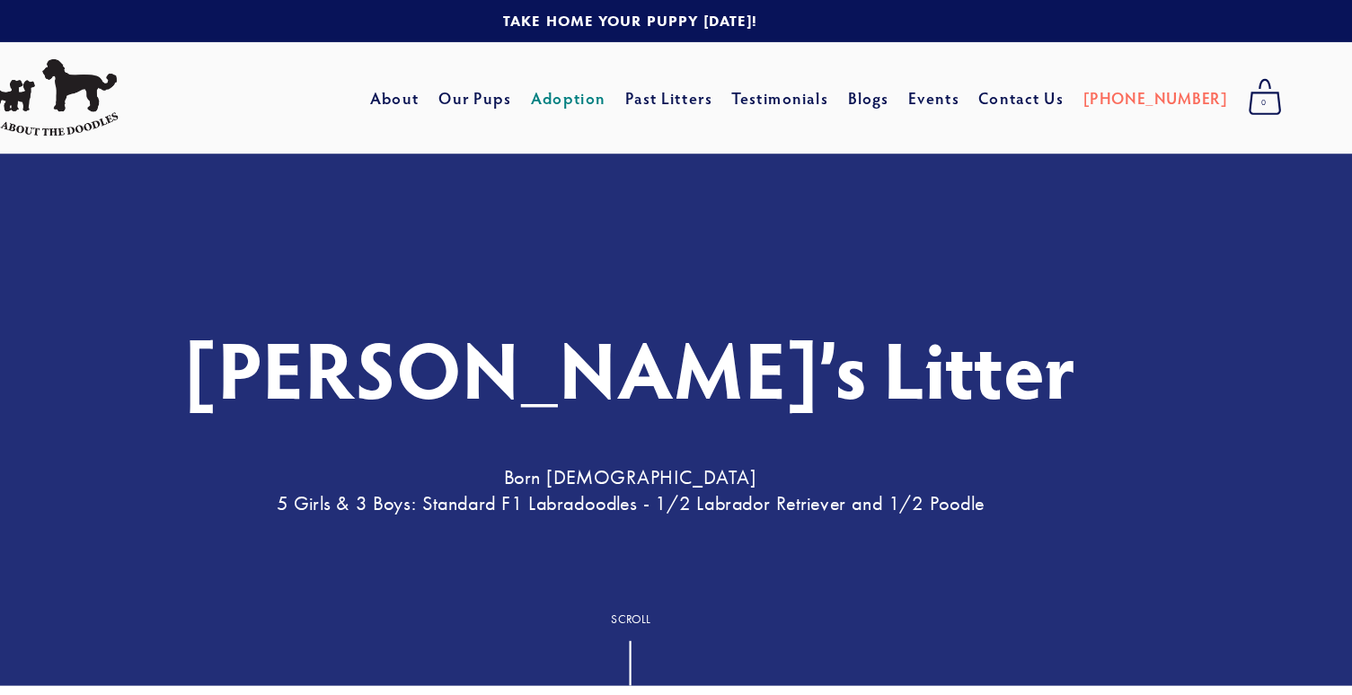
click at [587, 89] on link "Adoption" at bounding box center [620, 88] width 67 height 32
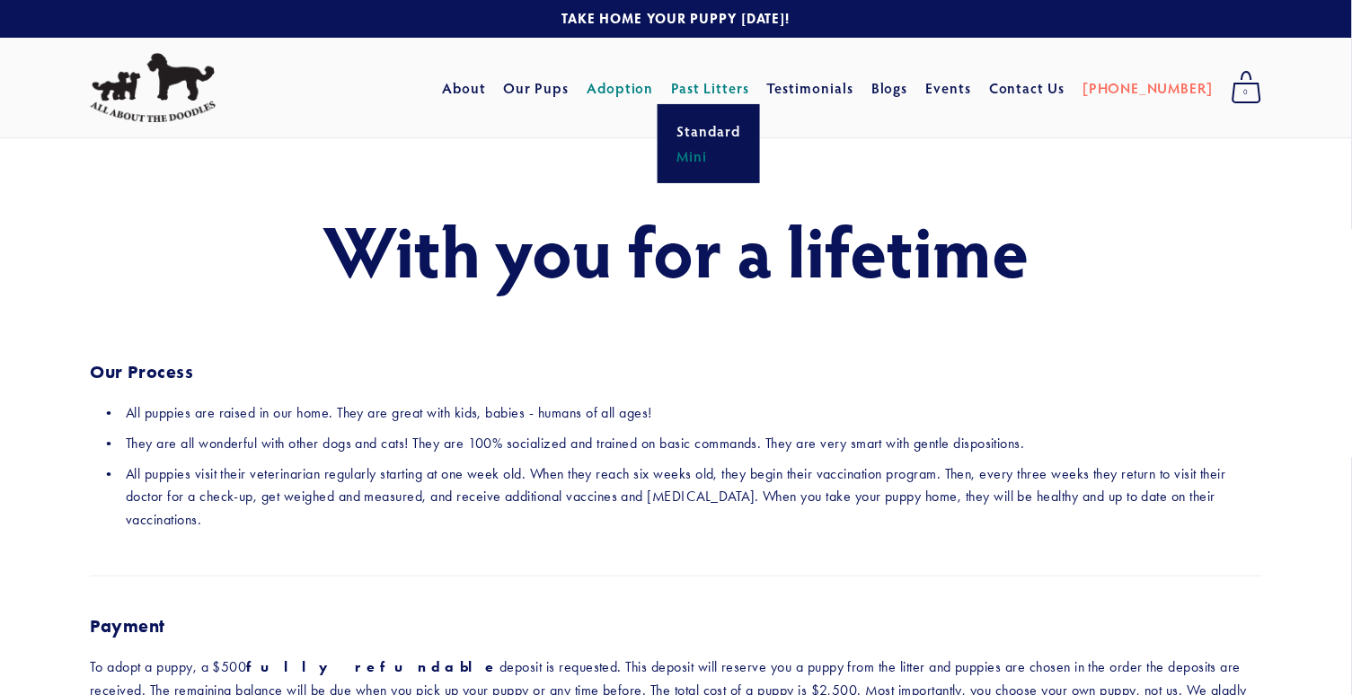
click at [733, 151] on link "Mini" at bounding box center [709, 156] width 75 height 25
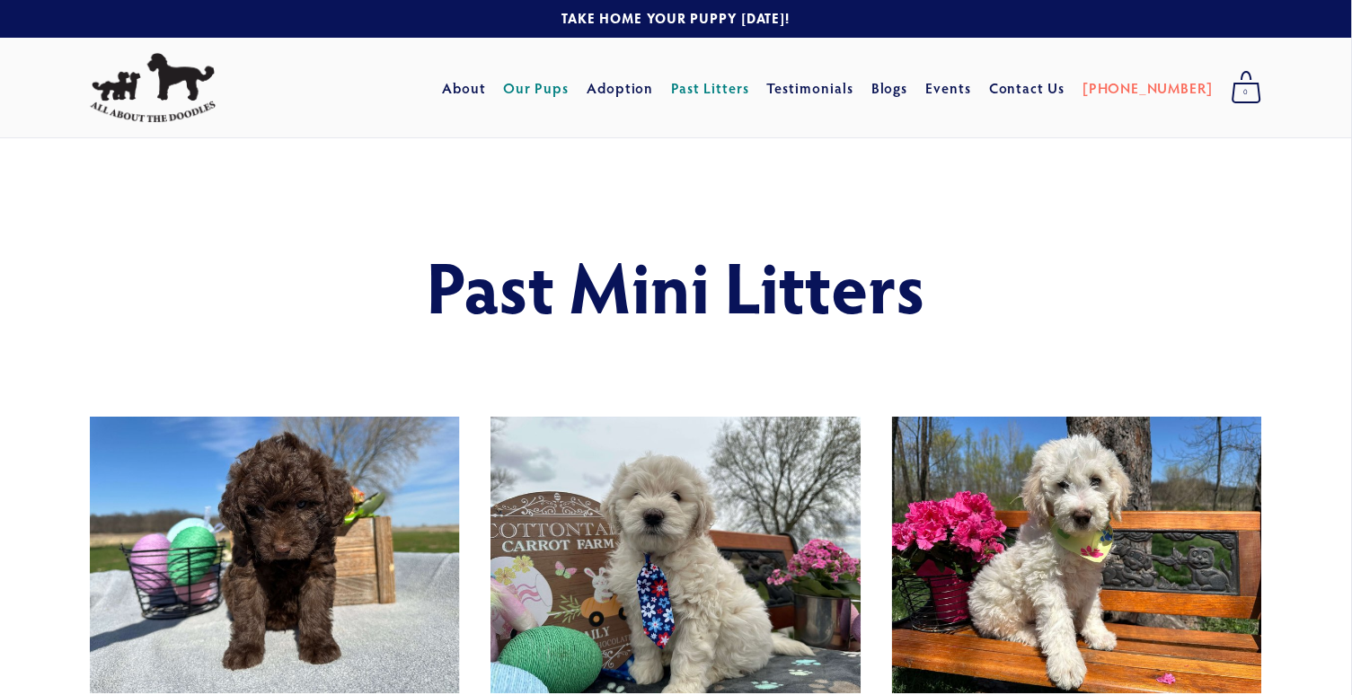
click at [570, 84] on link "Our Pups" at bounding box center [537, 88] width 66 height 32
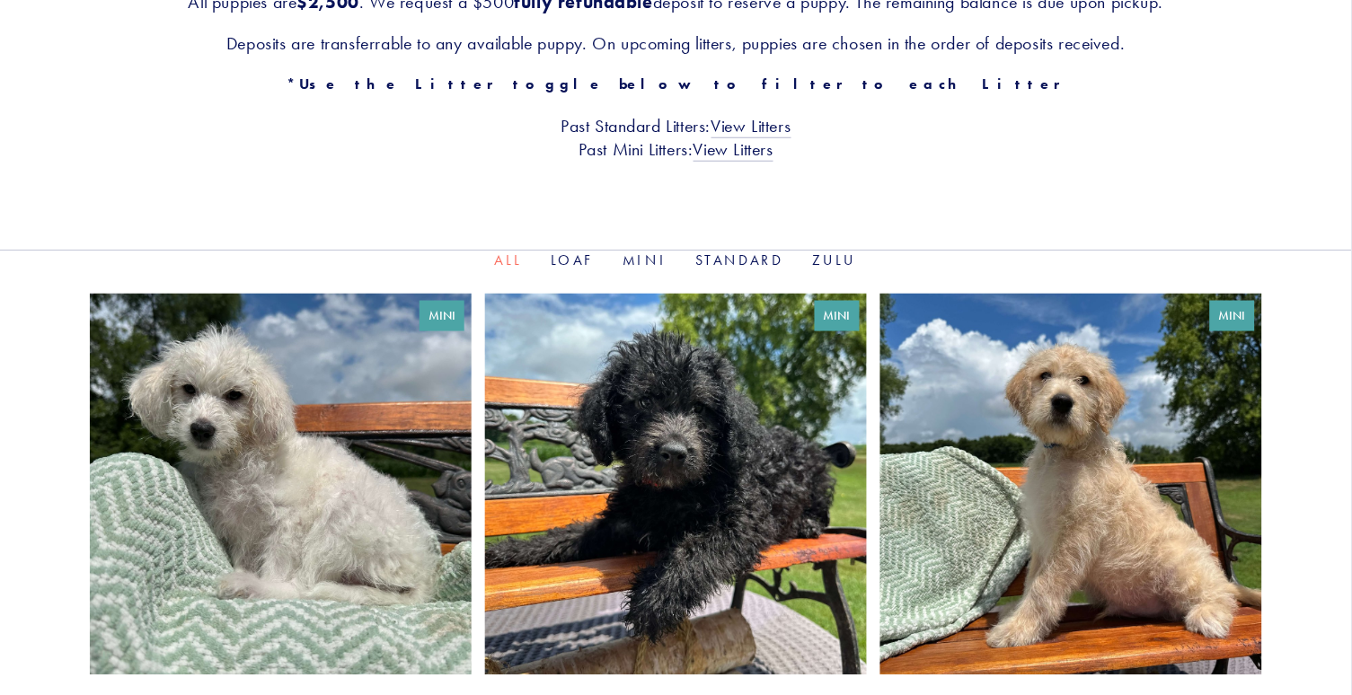
scroll to position [408, 0]
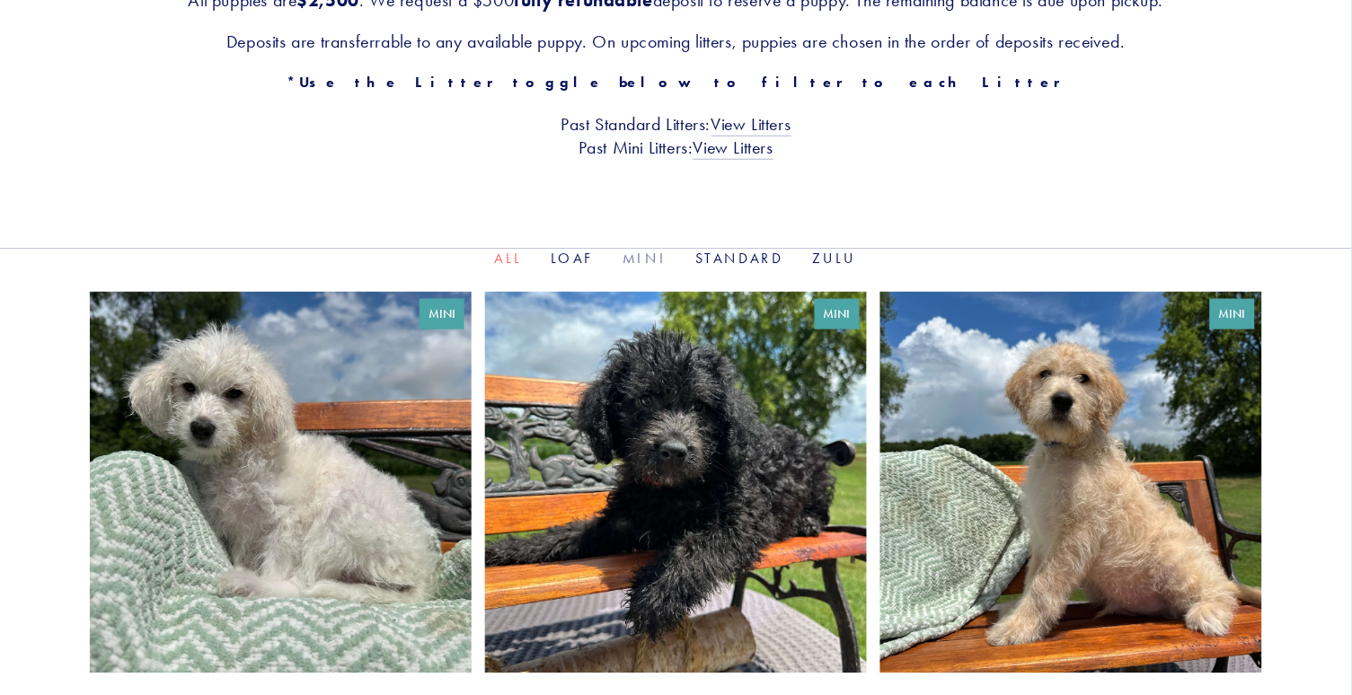
click at [642, 255] on link "Mini" at bounding box center [646, 258] width 44 height 17
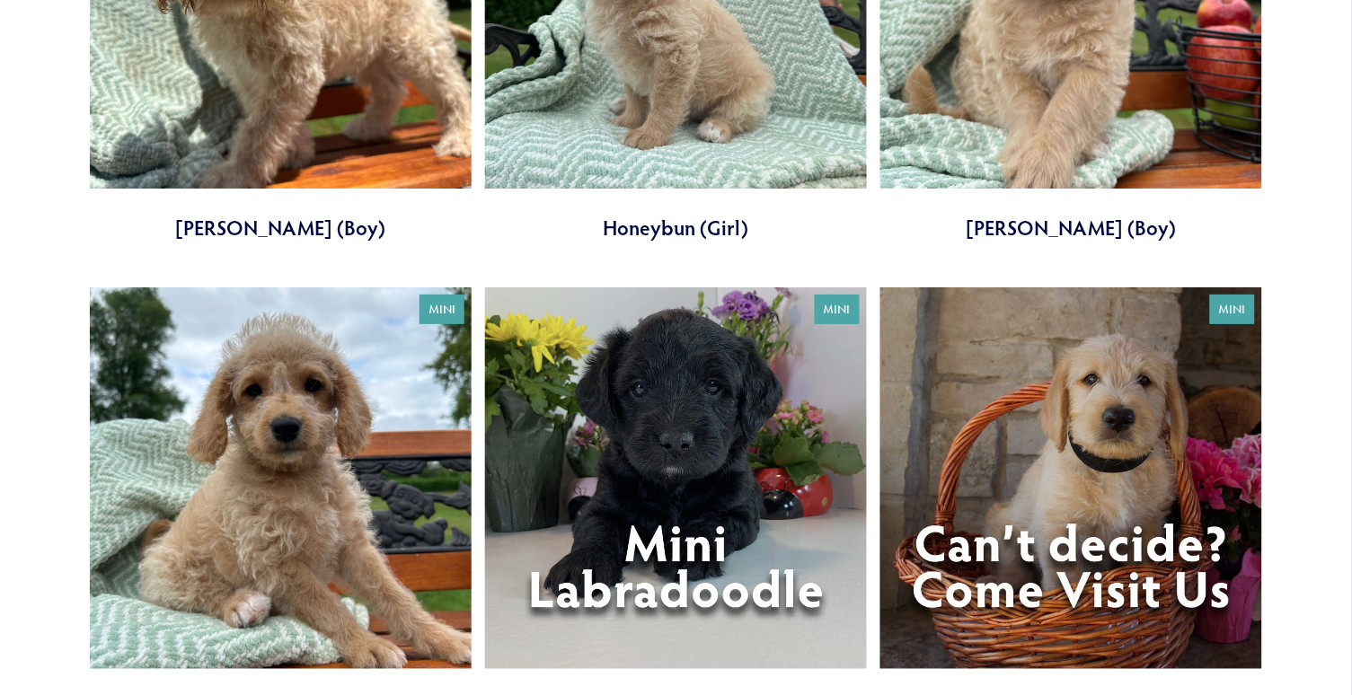
scroll to position [1415, 0]
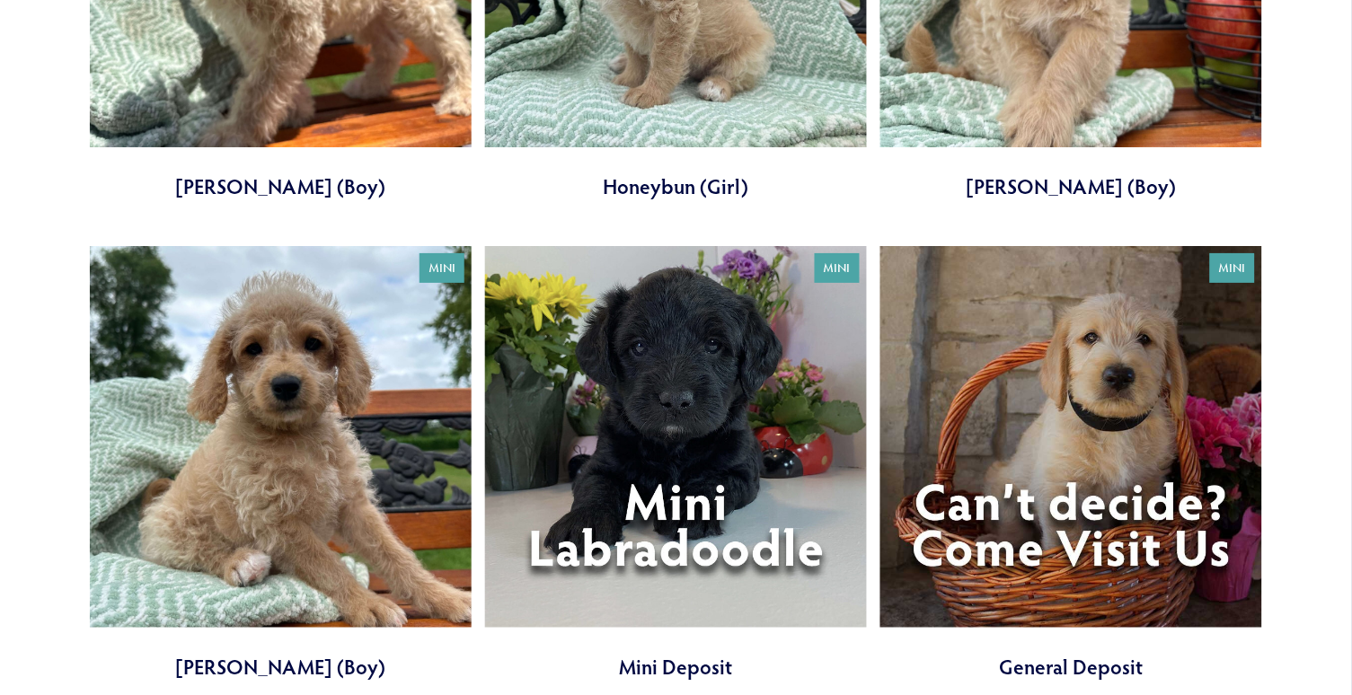
click at [300, 438] on link at bounding box center [281, 464] width 382 height 436
